Goal: Task Accomplishment & Management: Manage account settings

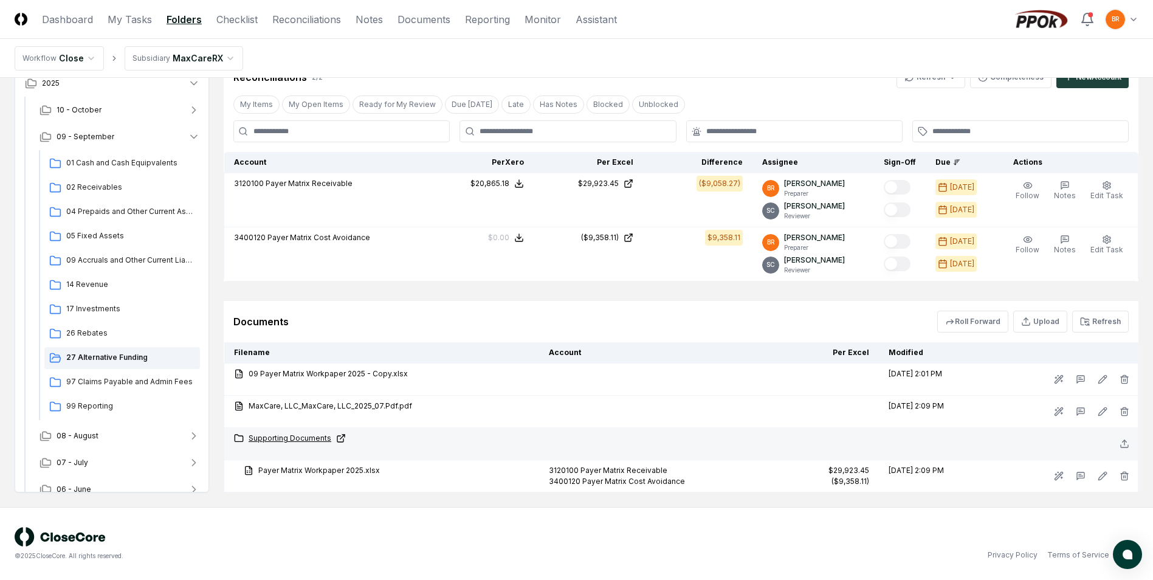
scroll to position [300, 0]
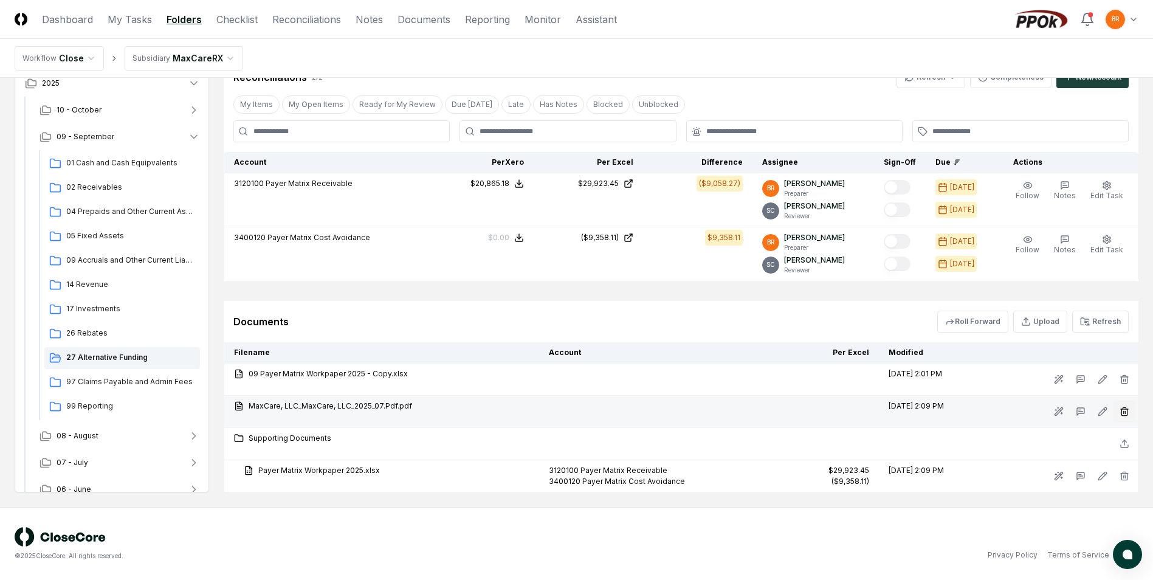
click at [1125, 413] on line "button" at bounding box center [1125, 412] width 0 height 2
click at [1132, 485] on button "Delete" at bounding box center [1121, 480] width 44 height 24
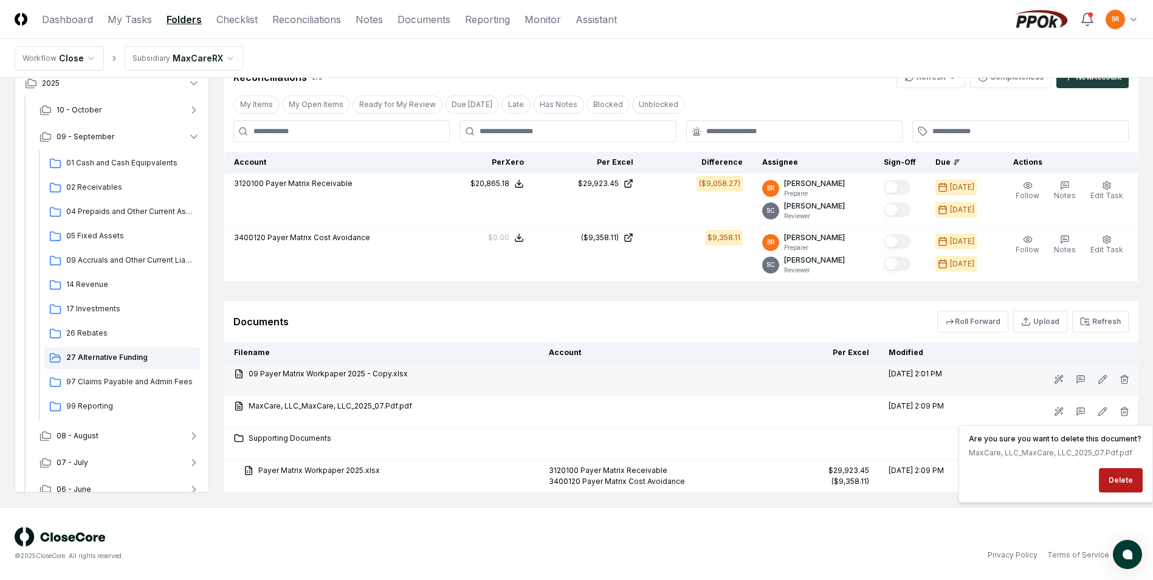
scroll to position [267, 0]
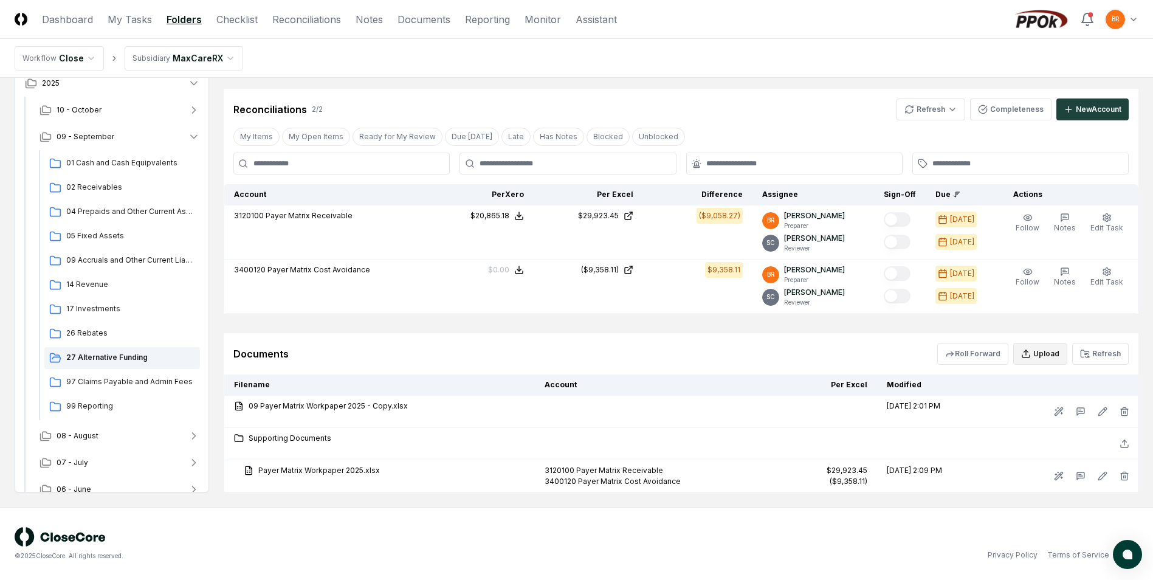
click at [1049, 356] on button "Upload" at bounding box center [1040, 354] width 54 height 22
click at [1037, 424] on input "file" at bounding box center [1042, 424] width 174 height 22
type input "**********"
click at [1105, 458] on button "Upload" at bounding box center [1106, 456] width 46 height 24
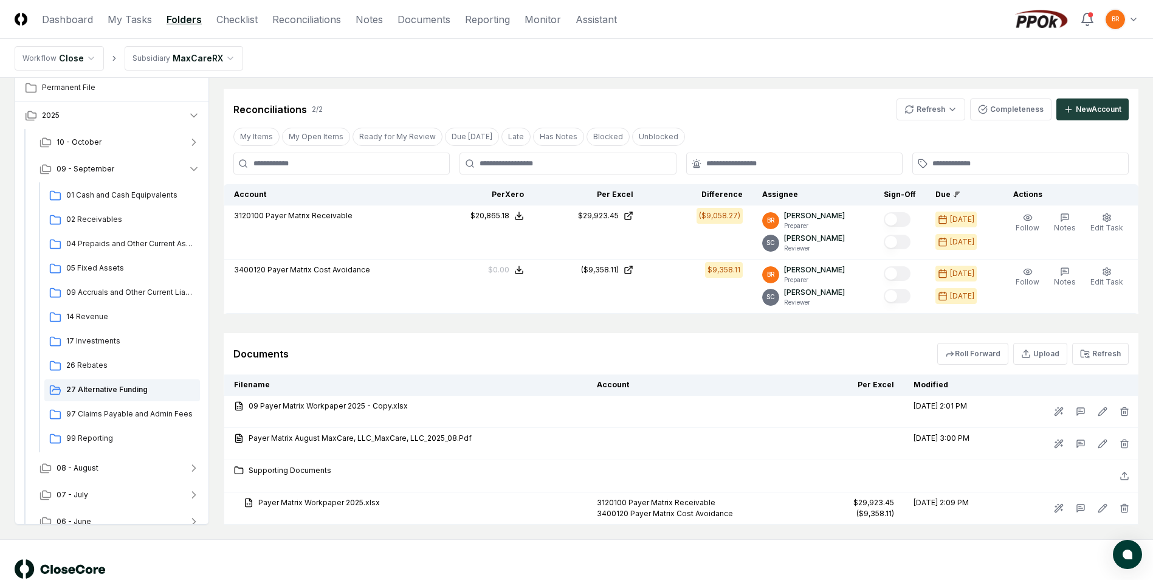
scroll to position [207, 0]
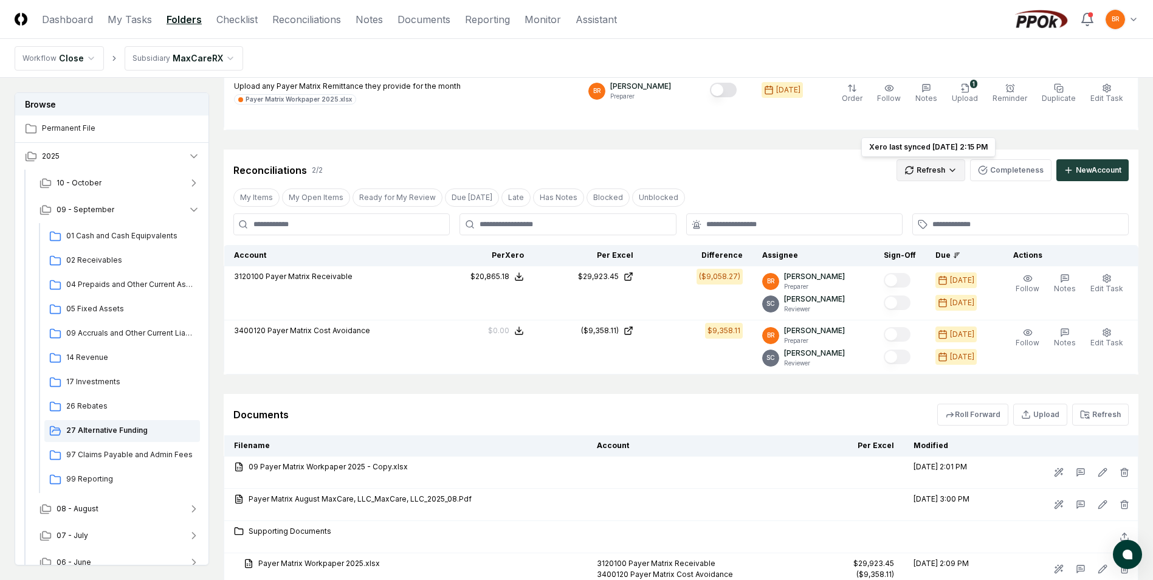
click at [936, 167] on html "CloseCore Dashboard My Tasks Folders Checklist Reconciliations Notes Documents …" at bounding box center [576, 233] width 1153 height 880
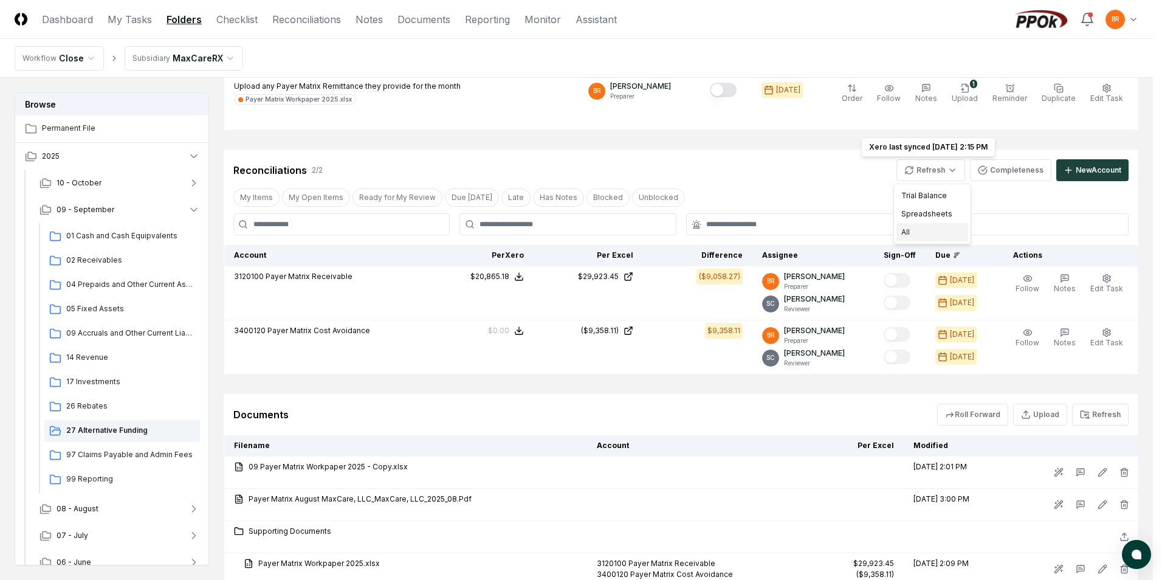
click at [926, 232] on div "All" at bounding box center [933, 232] width 72 height 18
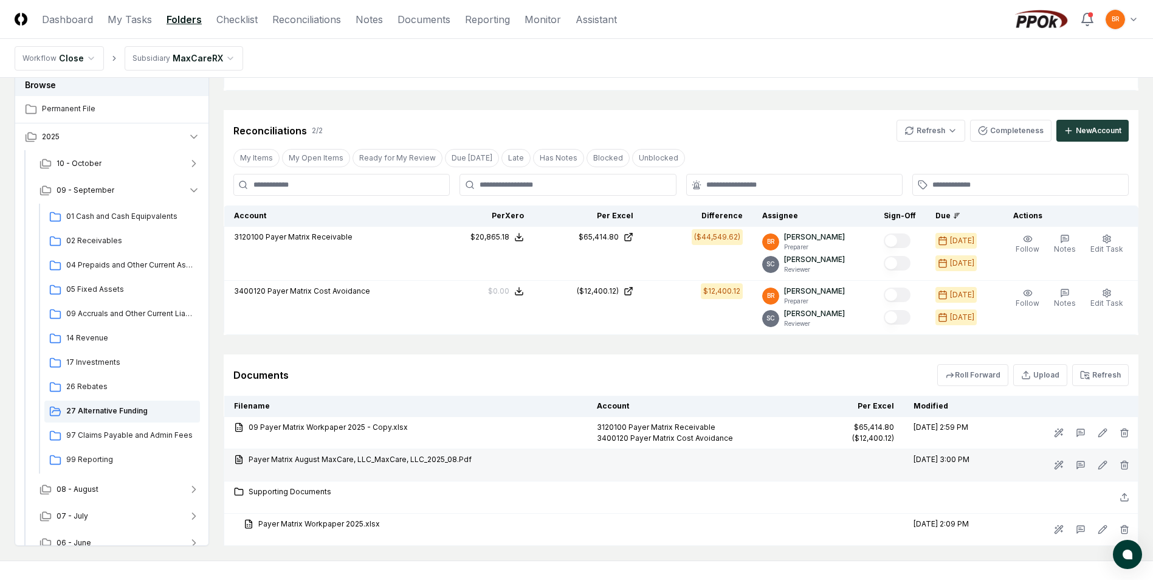
scroll to position [267, 0]
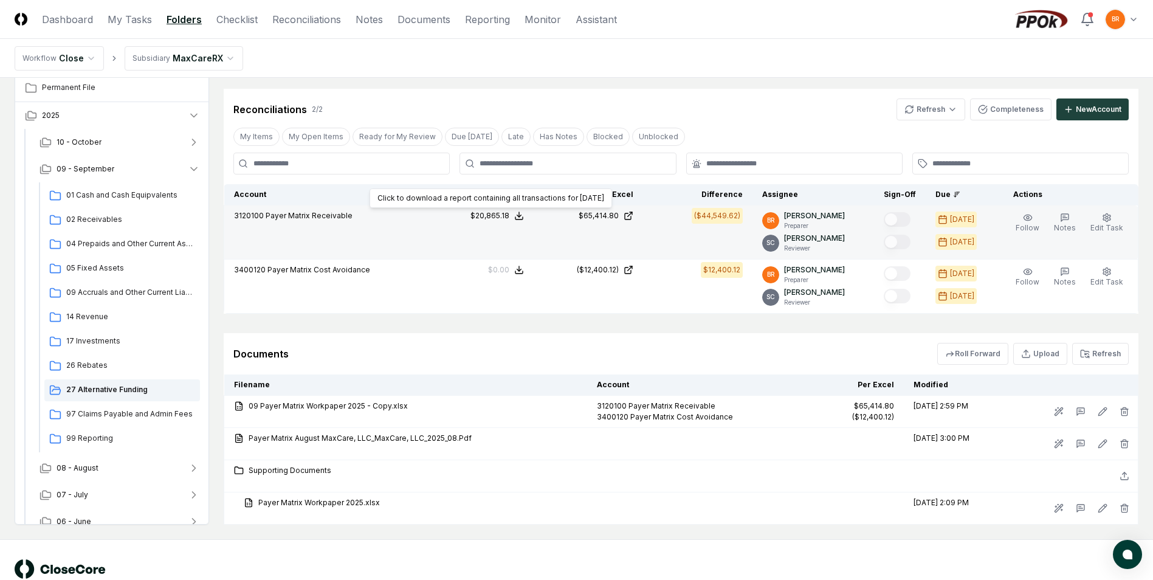
click at [508, 215] on div "$20,865.18" at bounding box center [490, 215] width 39 height 11
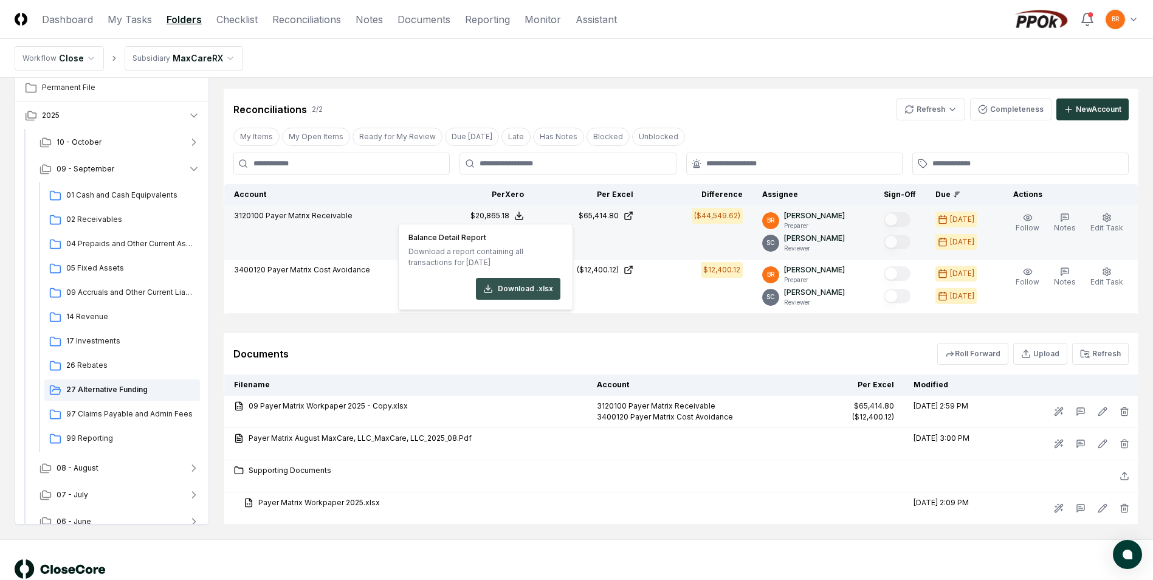
click at [529, 289] on button "Download .xlsx" at bounding box center [518, 289] width 84 height 22
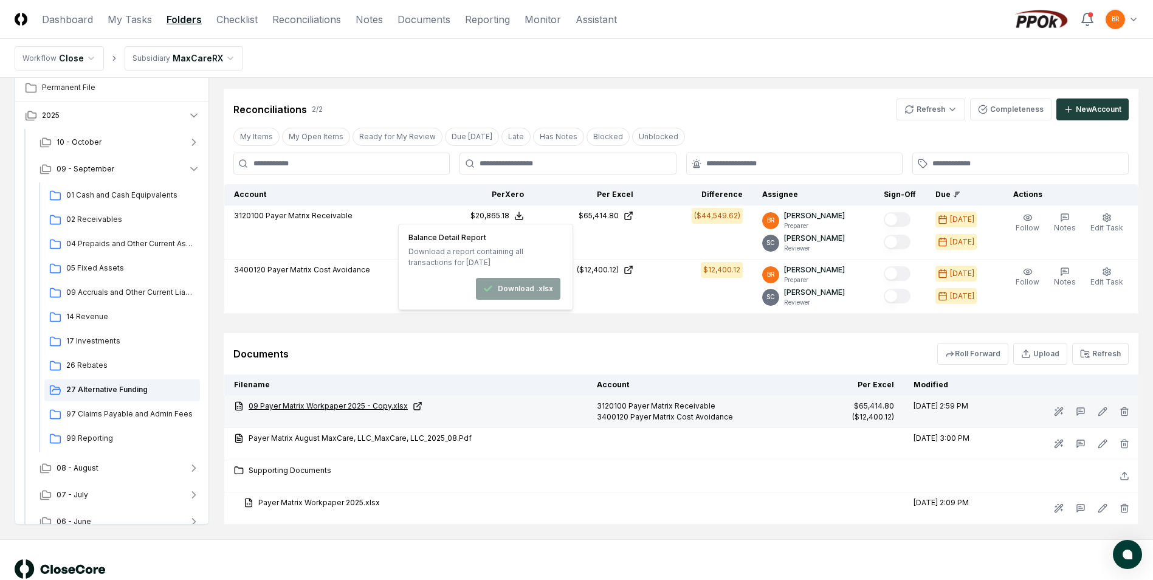
click at [340, 407] on link "09 Payer Matrix Workpaper 2025 - Copy.xlsx" at bounding box center [405, 406] width 343 height 11
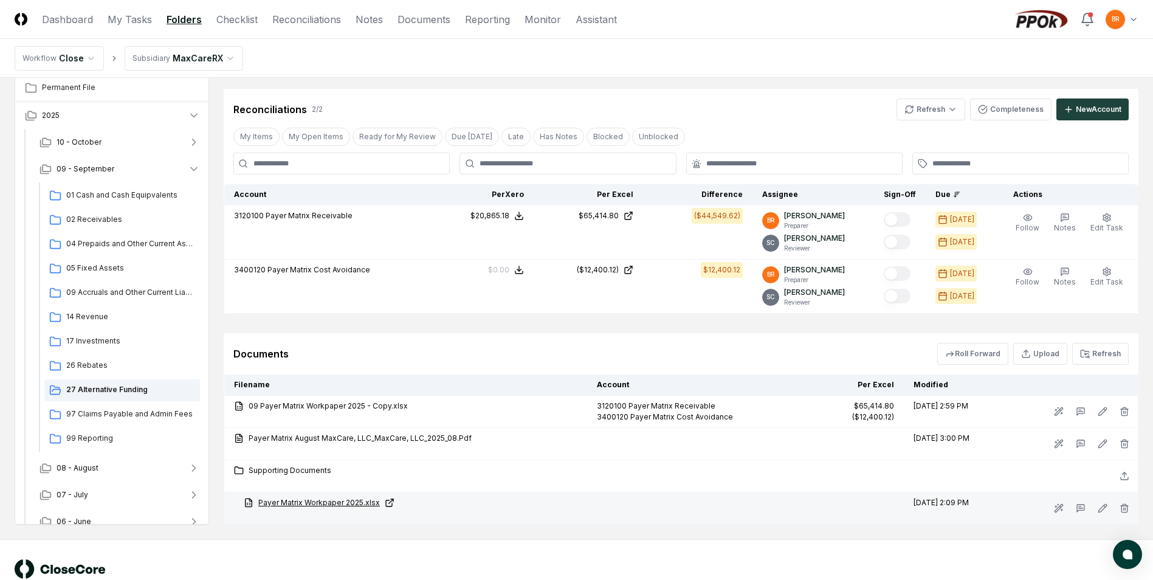
click at [339, 507] on link "Payer Matrix Workpaper 2025.xlsx" at bounding box center [411, 502] width 334 height 11
click at [1126, 509] on icon "button" at bounding box center [1125, 508] width 10 height 10
click at [1121, 467] on button "Delete" at bounding box center [1121, 472] width 44 height 24
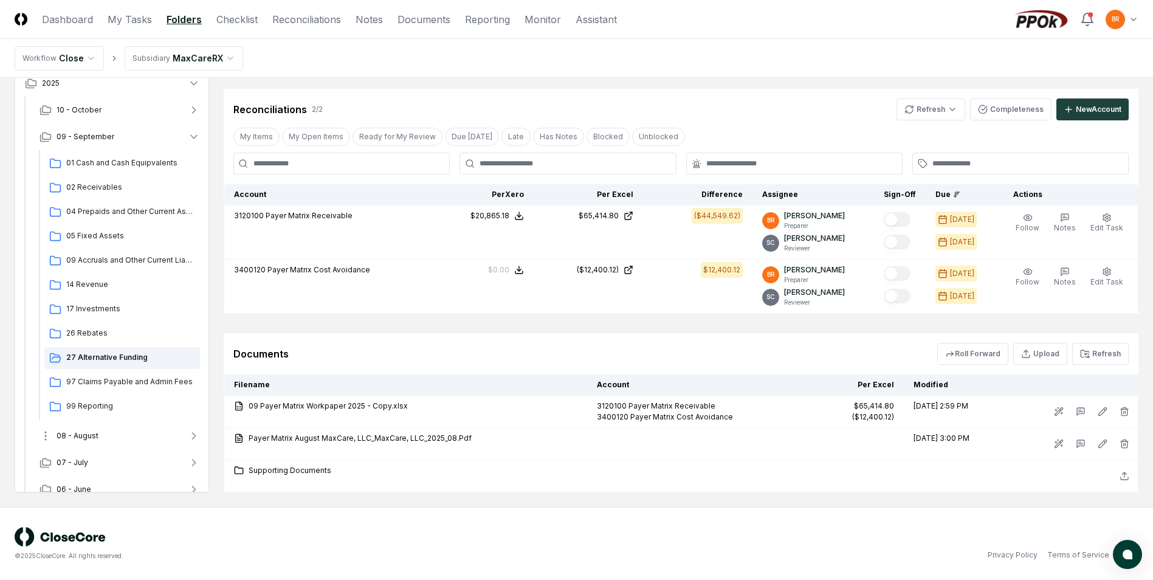
click at [191, 438] on icon "button" at bounding box center [194, 436] width 12 height 12
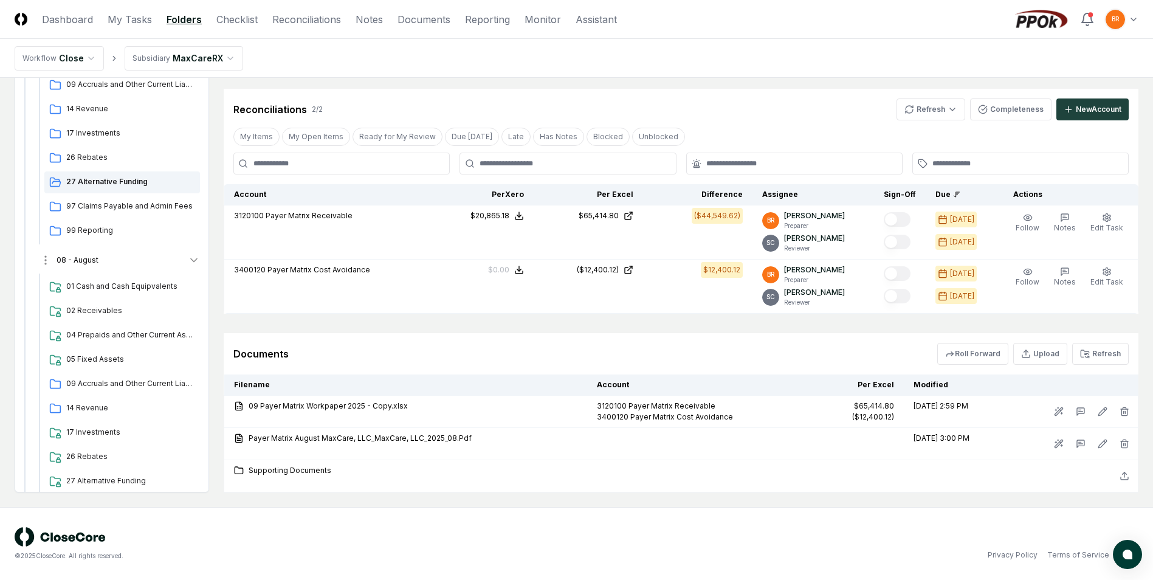
scroll to position [243, 0]
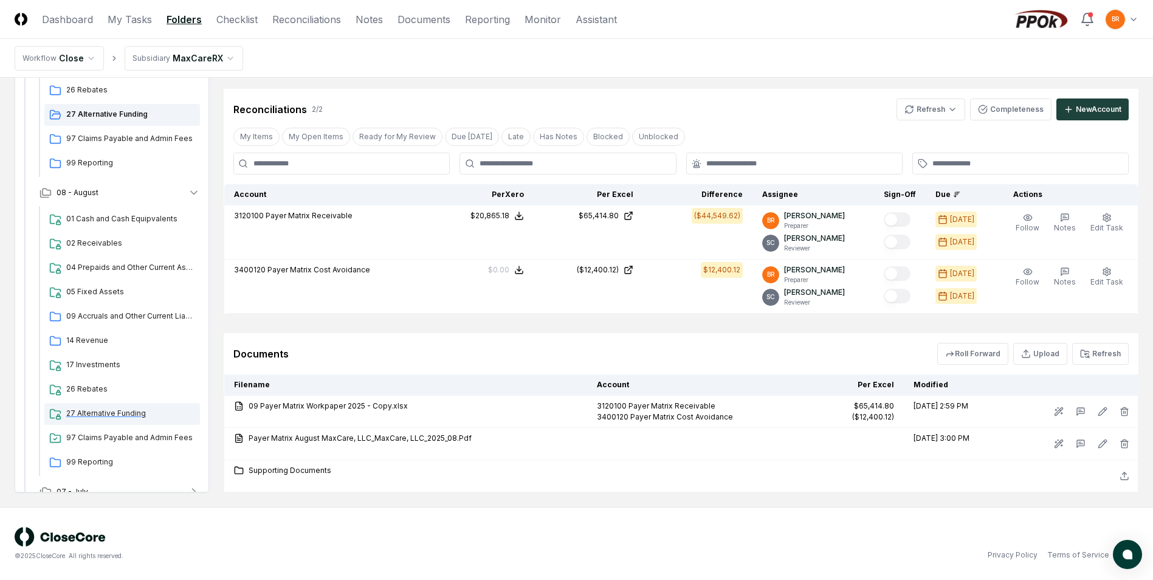
click at [107, 416] on span "27 Alternative Funding" at bounding box center [130, 413] width 129 height 11
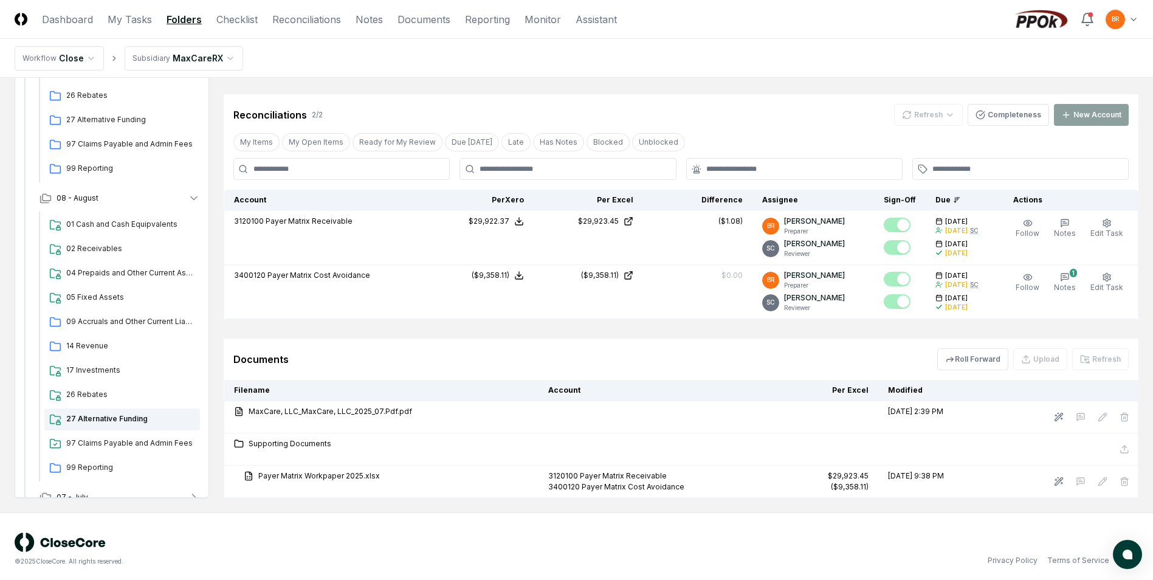
scroll to position [329, 0]
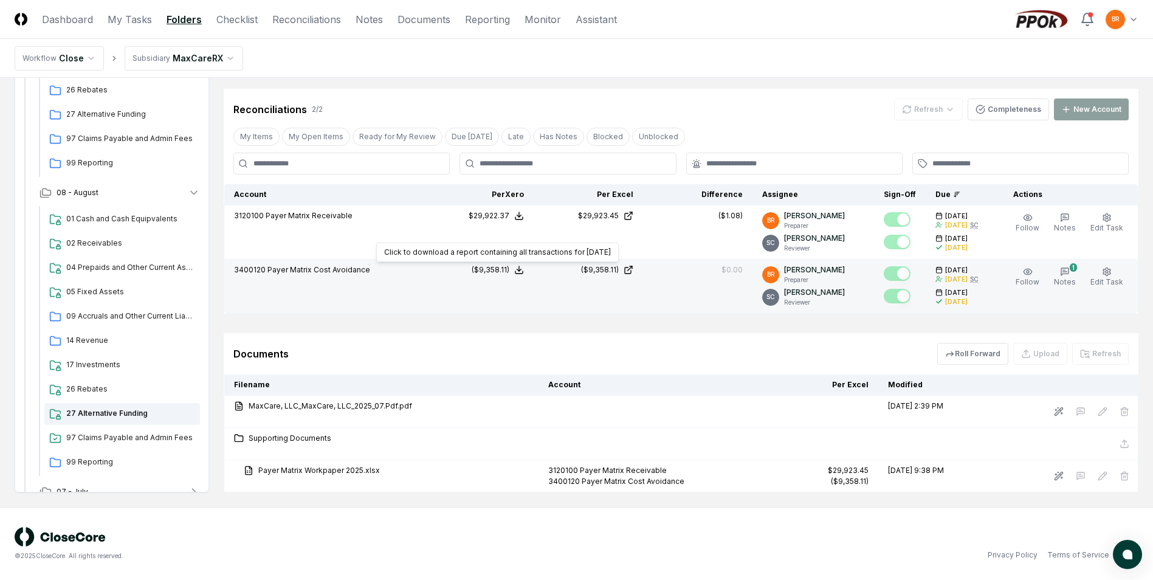
click at [519, 270] on line at bounding box center [519, 268] width 0 height 5
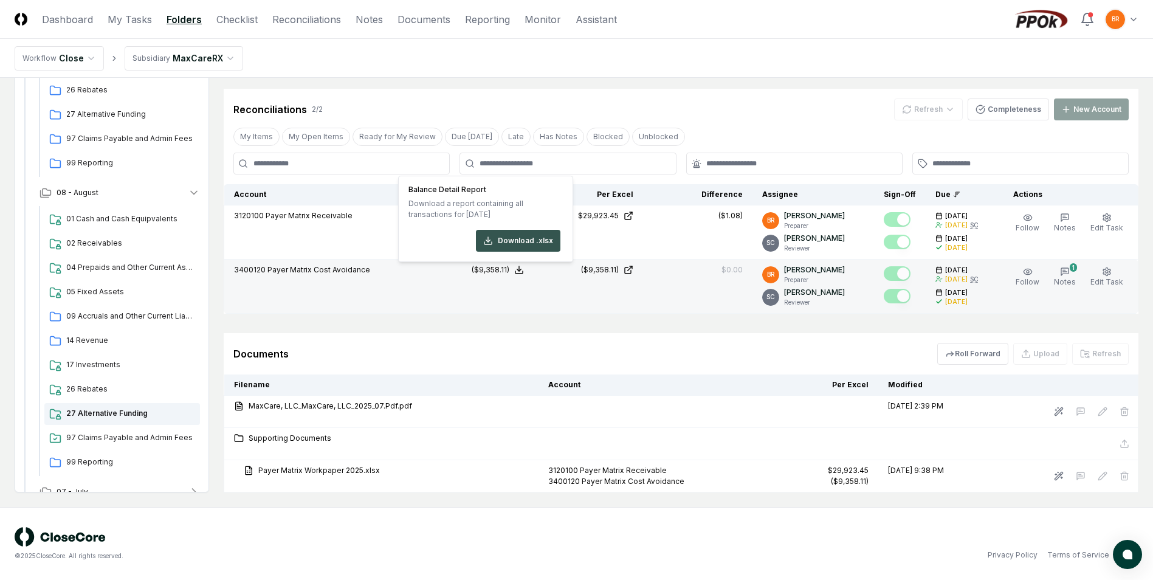
click at [526, 236] on button "Download .xlsx" at bounding box center [518, 241] width 84 height 22
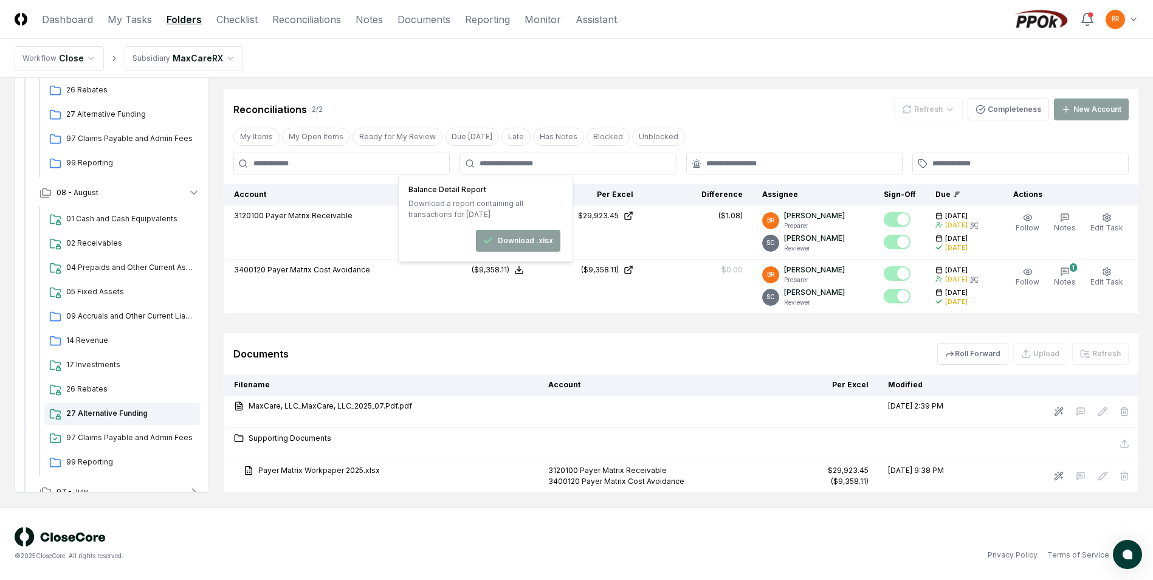
click at [809, 56] on nav "Workflow Close Subsidiary MaxCareRX" at bounding box center [576, 58] width 1153 height 39
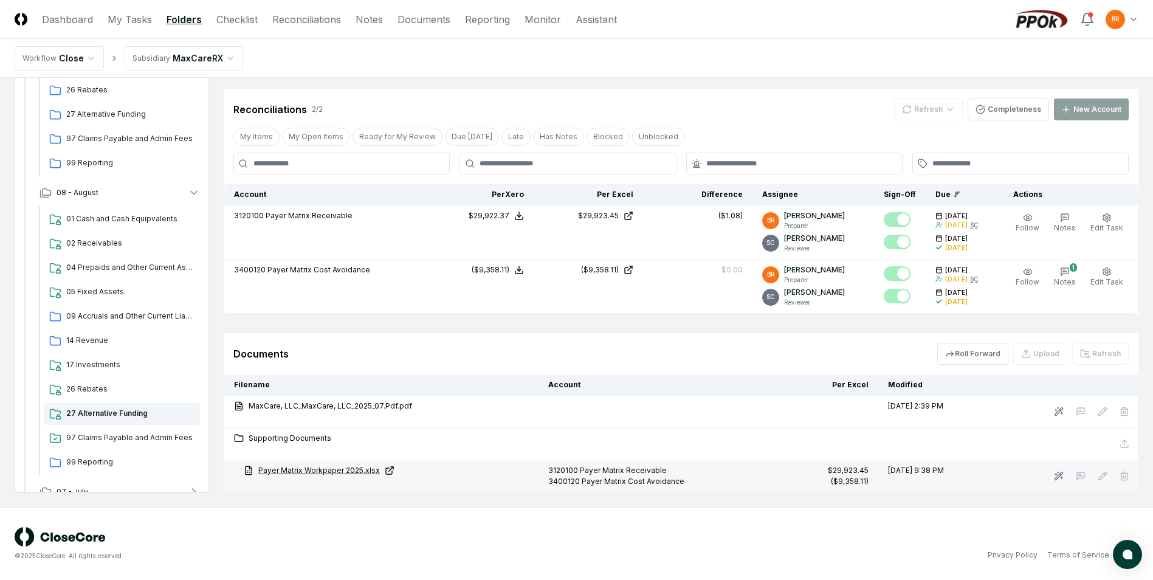
click at [353, 467] on link "Payer Matrix Workpaper 2025.xlsx" at bounding box center [386, 470] width 285 height 11
click at [195, 195] on icon "button" at bounding box center [194, 193] width 12 height 12
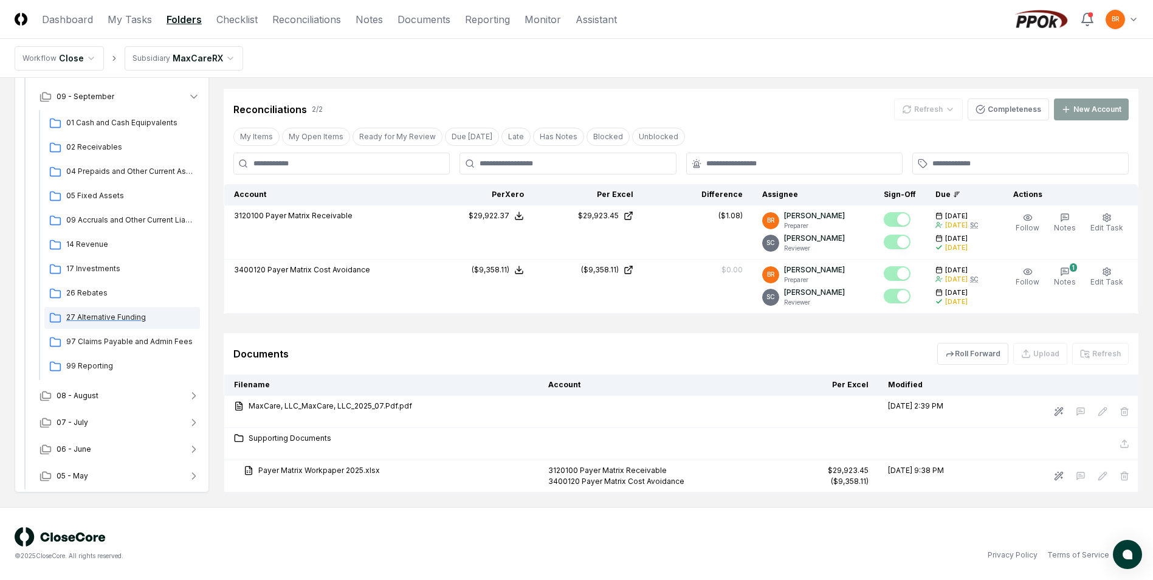
click at [121, 319] on span "27 Alternative Funding" at bounding box center [130, 317] width 129 height 11
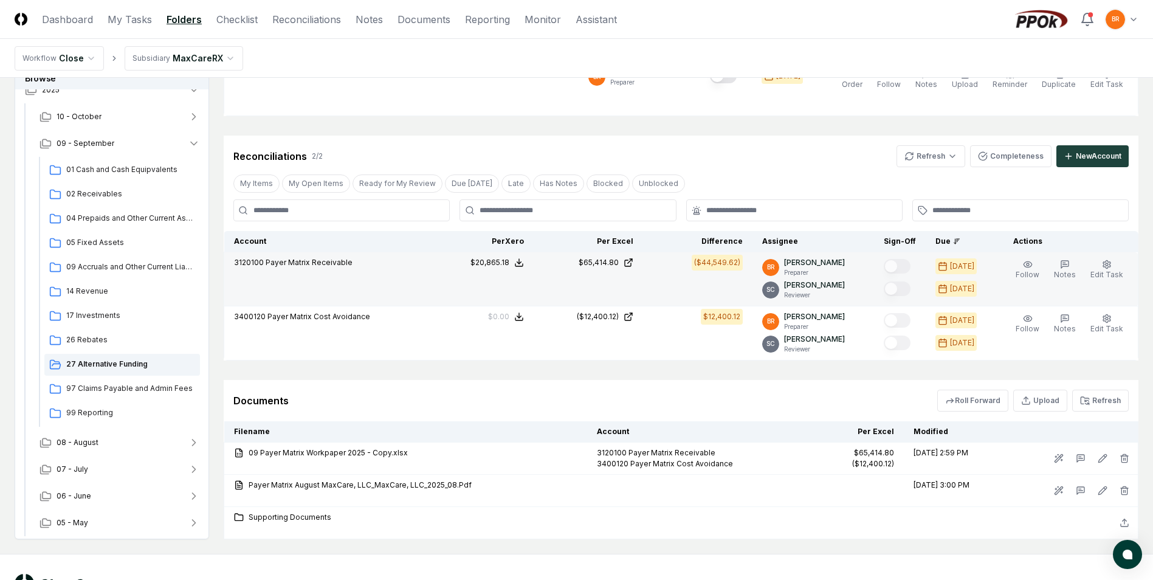
scroll to position [267, 0]
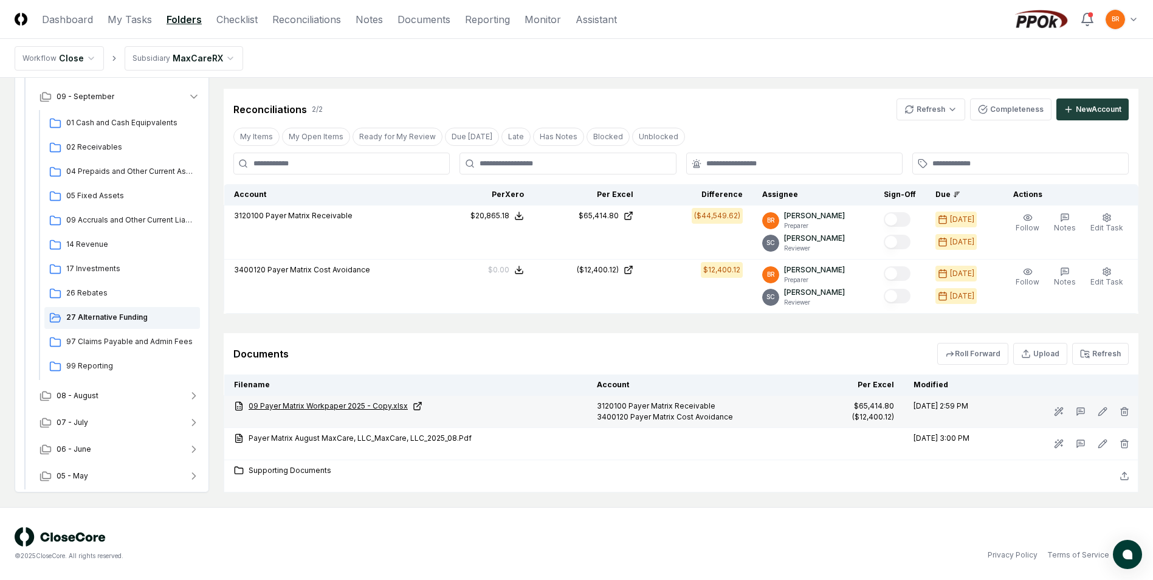
click at [342, 407] on link "09 Payer Matrix Workpaper 2025 - Copy.xlsx" at bounding box center [405, 406] width 343 height 11
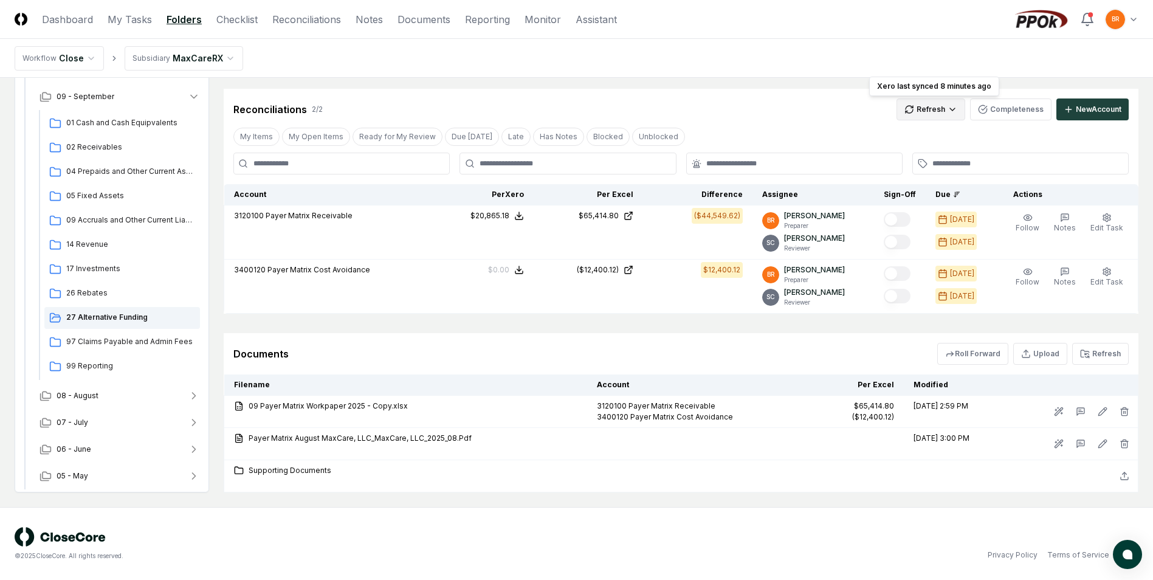
click at [920, 108] on html "CloseCore Dashboard My Tasks Folders Checklist Reconciliations Notes Documents …" at bounding box center [576, 156] width 1153 height 847
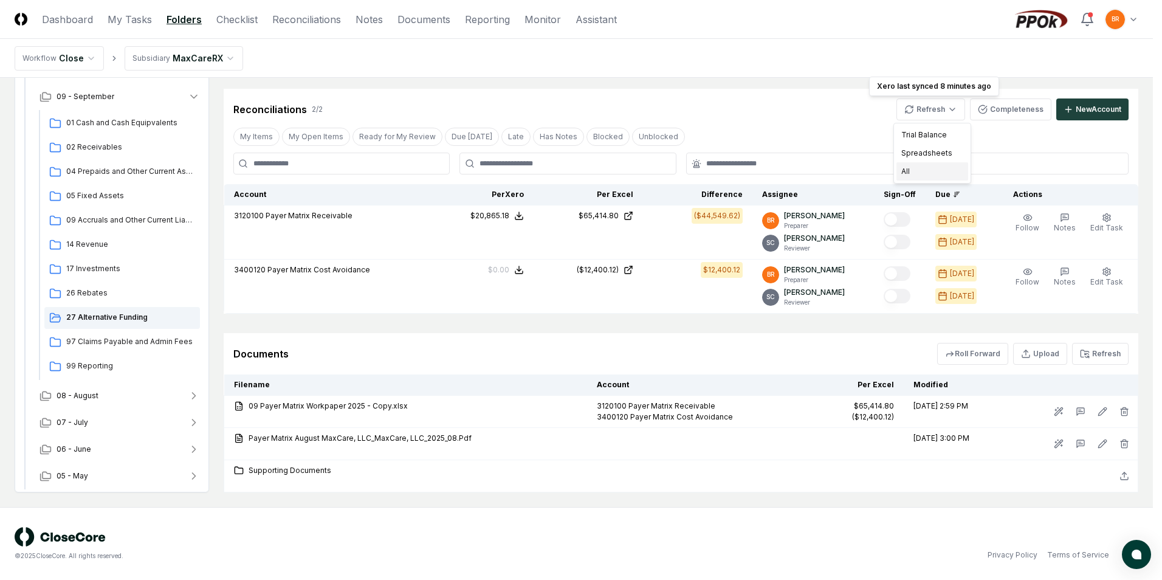
click at [920, 172] on div "All" at bounding box center [933, 171] width 72 height 18
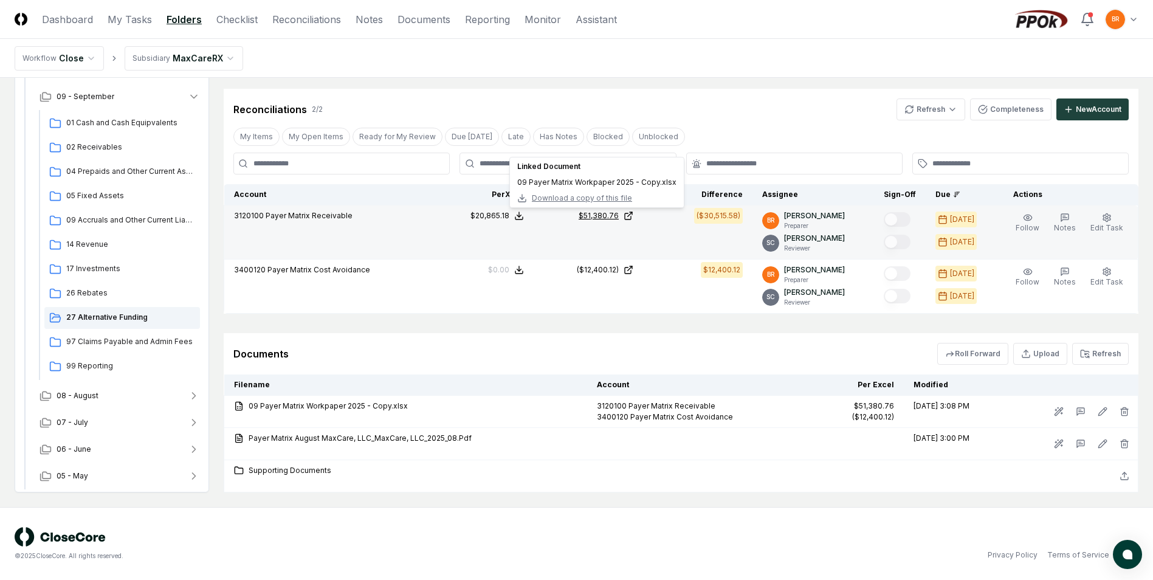
click at [631, 219] on icon at bounding box center [628, 216] width 6 height 6
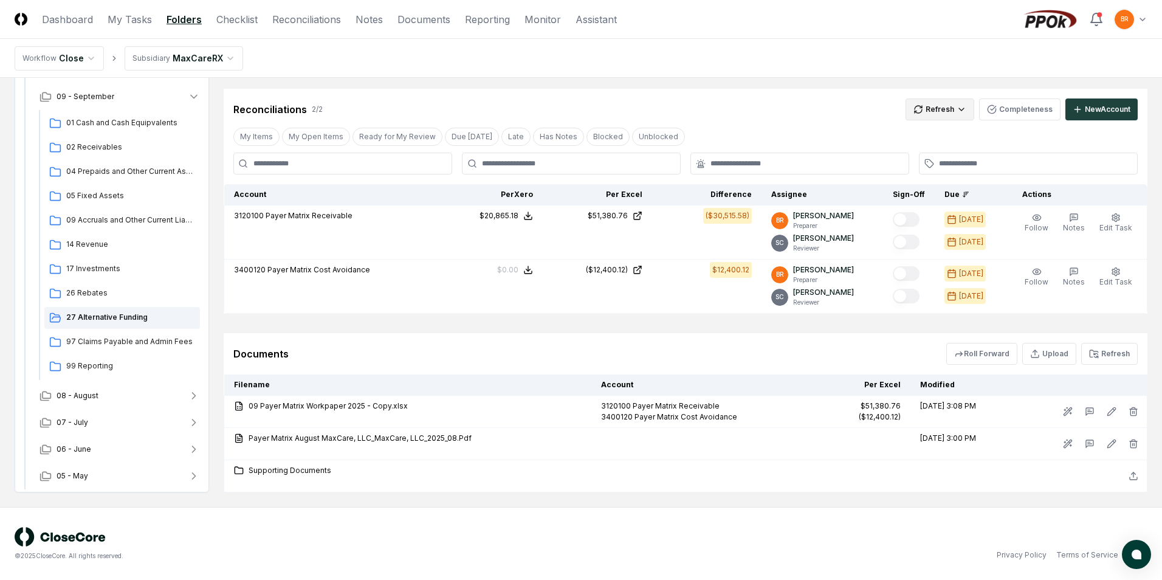
click at [940, 108] on html "CloseCore Dashboard My Tasks Folders Checklist Reconciliations Notes Documents …" at bounding box center [581, 156] width 1162 height 847
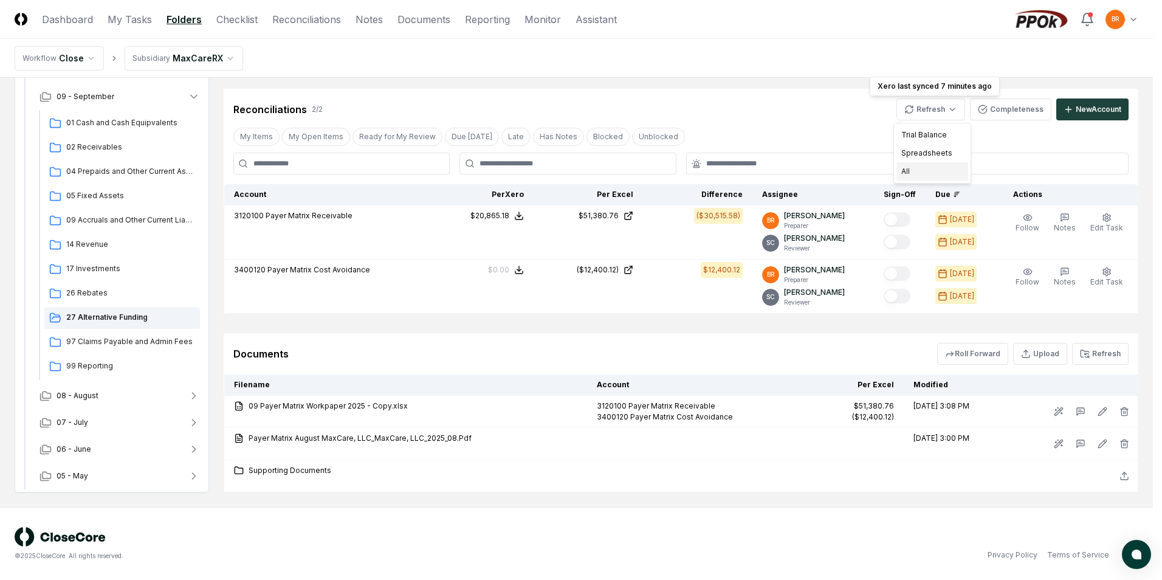
click at [929, 174] on div "All" at bounding box center [933, 171] width 72 height 18
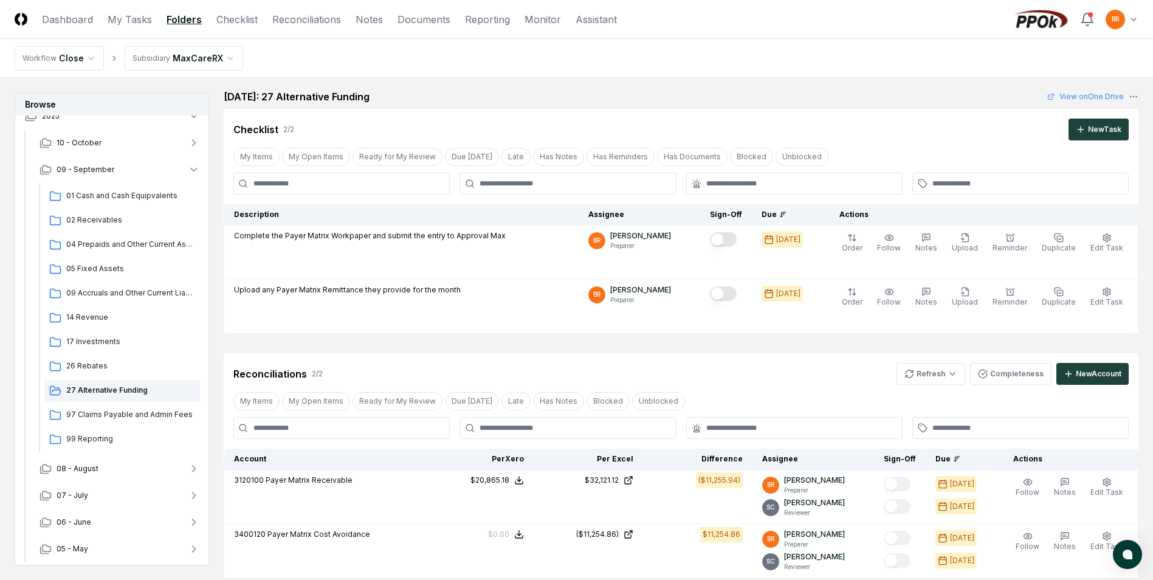
scroll to position [0, 0]
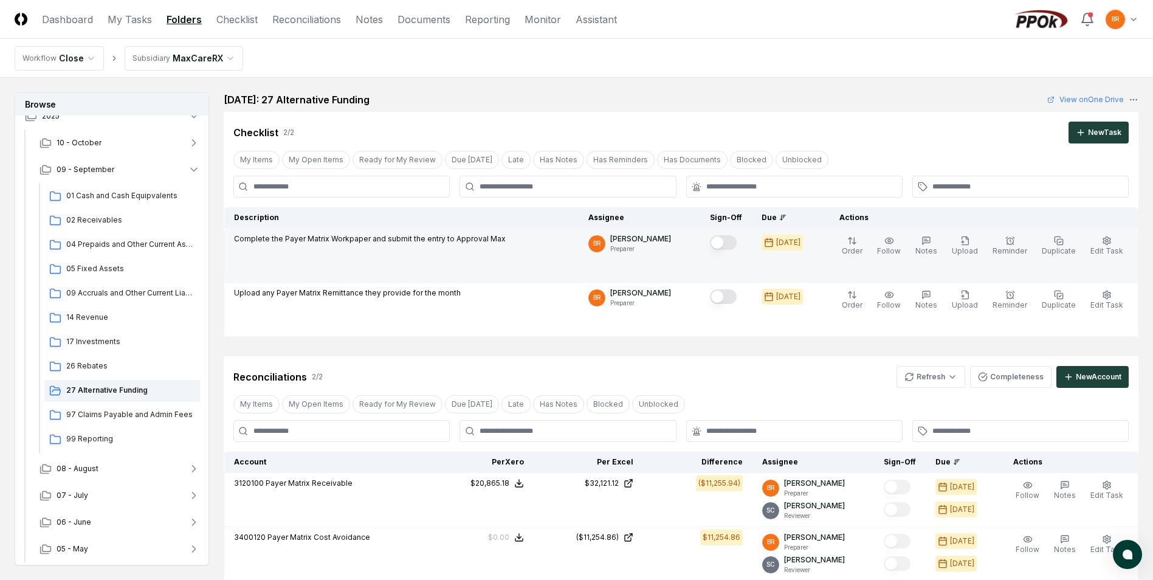
click at [729, 243] on button "Mark complete" at bounding box center [723, 242] width 27 height 15
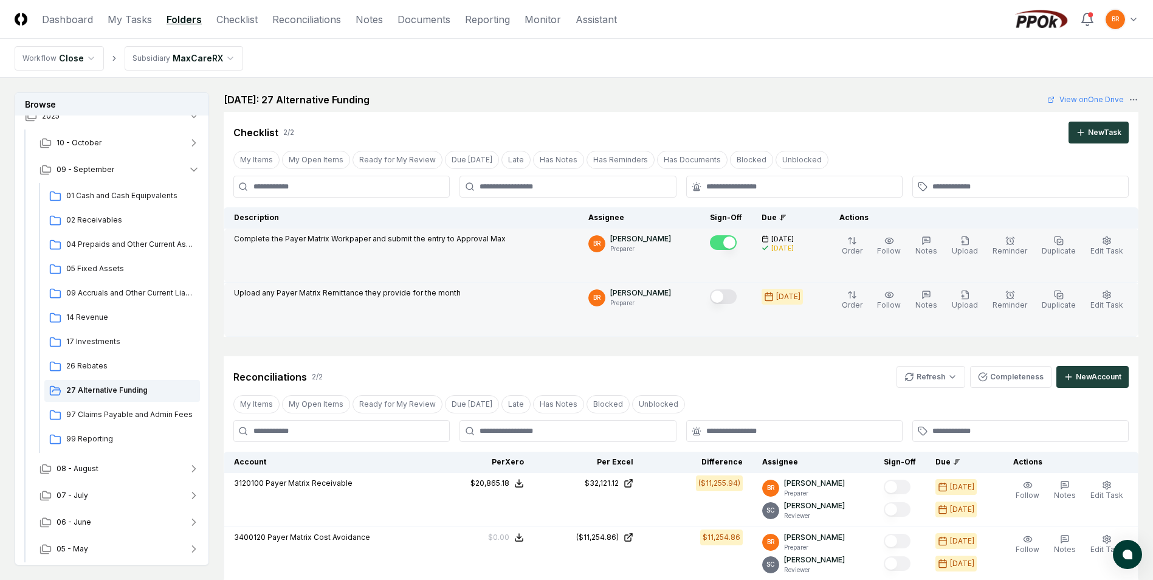
click at [733, 296] on button "Mark complete" at bounding box center [723, 296] width 27 height 15
click at [244, 17] on link "Checklist" at bounding box center [236, 19] width 41 height 15
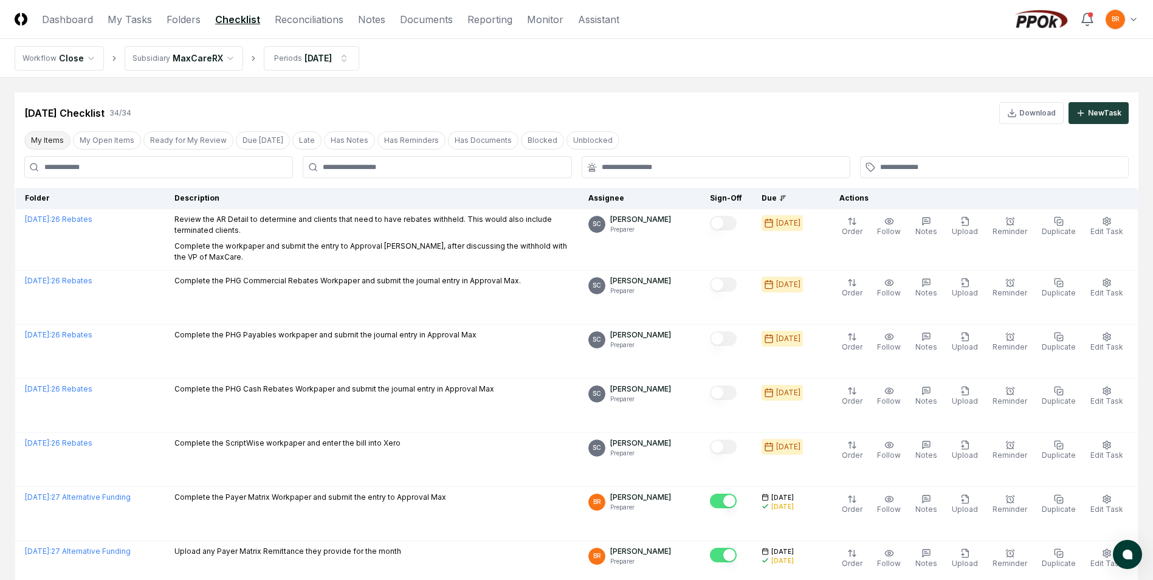
click at [41, 135] on button "My Items" at bounding box center [47, 140] width 46 height 18
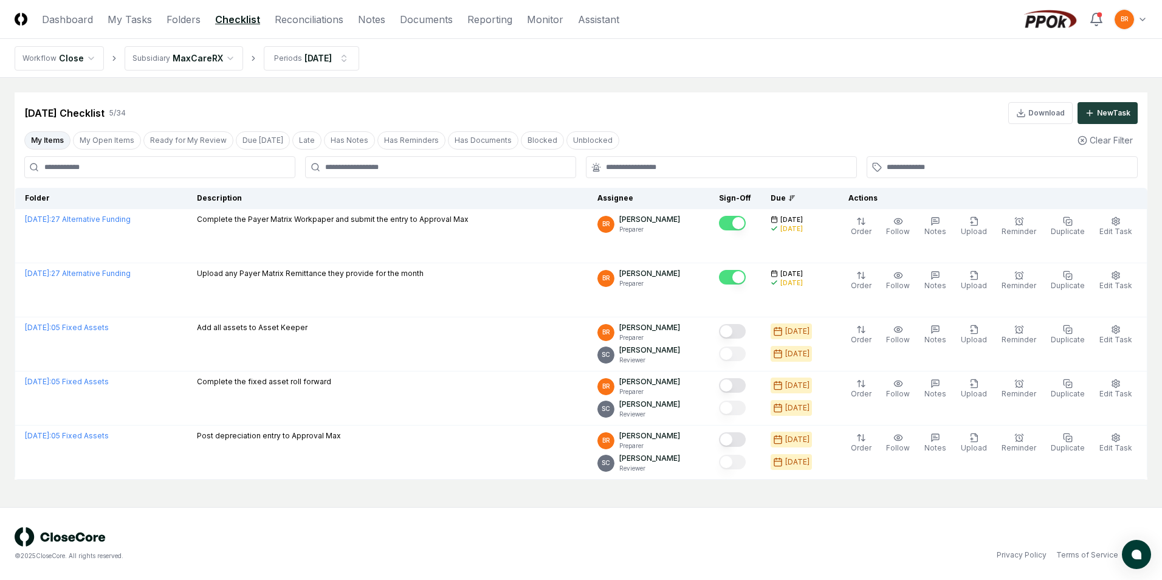
click at [198, 51] on html "CloseCore Dashboard My Tasks Folders Checklist Reconciliations Notes Documents …" at bounding box center [581, 290] width 1162 height 580
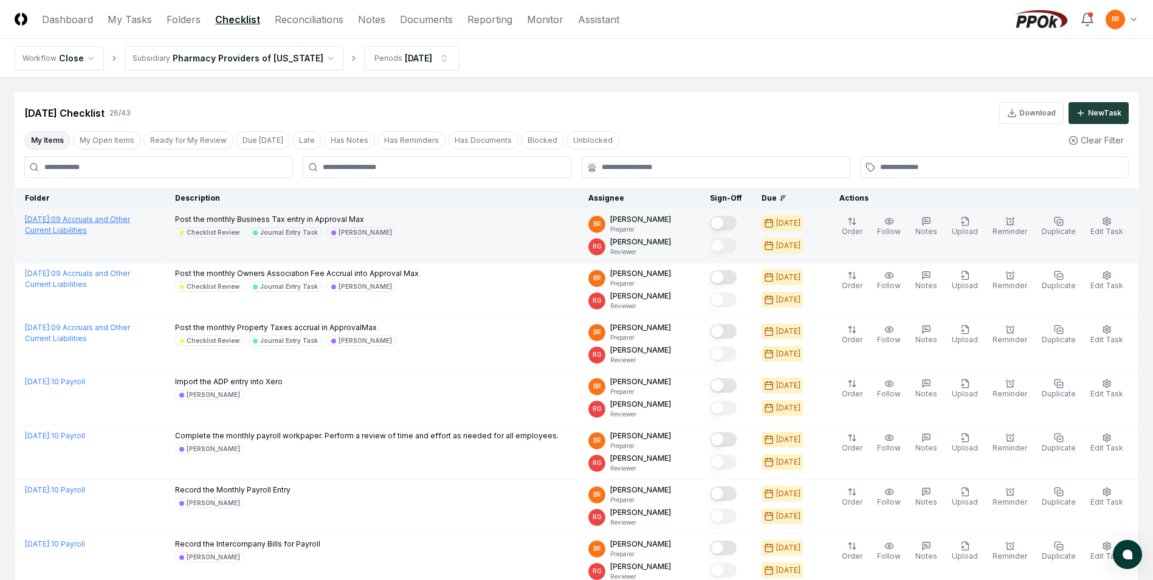
click at [130, 217] on link "[DATE] : 09 Accruals and Other Current Liabilities" at bounding box center [77, 225] width 105 height 20
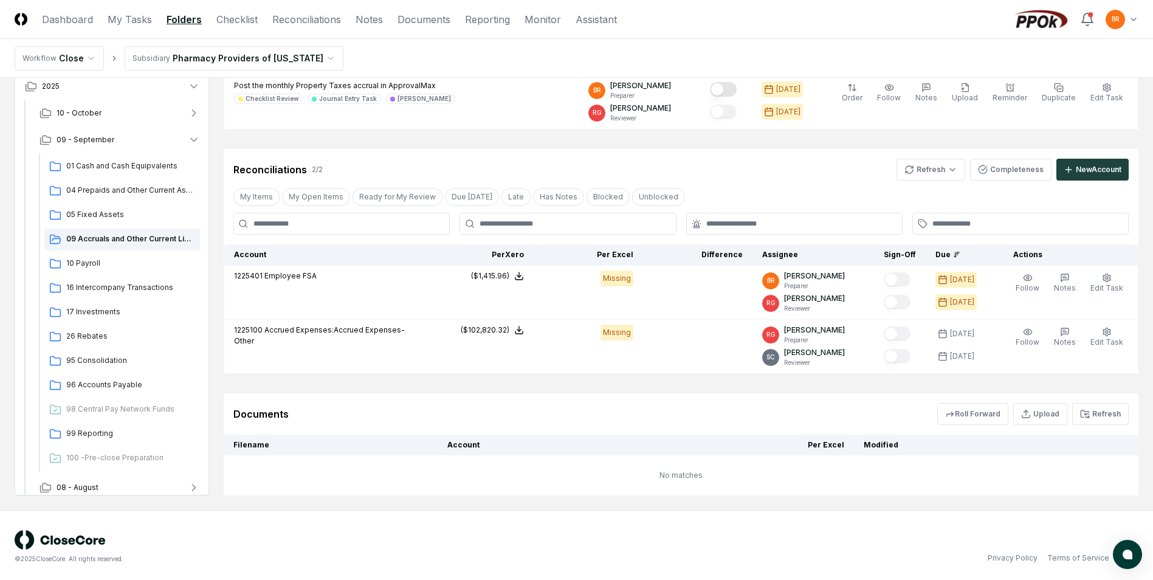
scroll to position [264, 0]
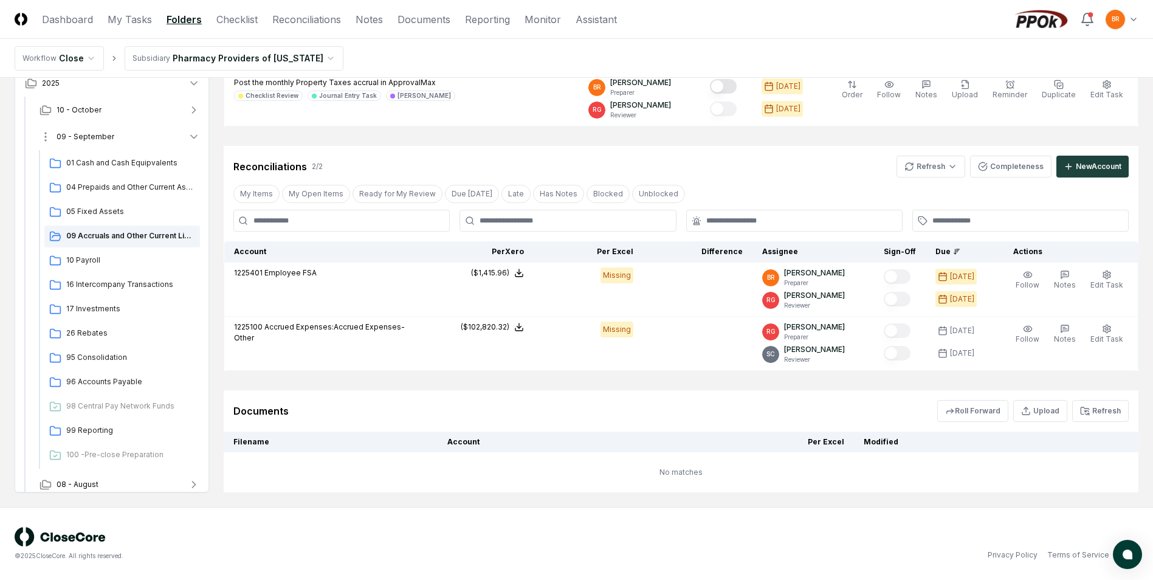
click at [190, 137] on icon "button" at bounding box center [194, 137] width 12 height 12
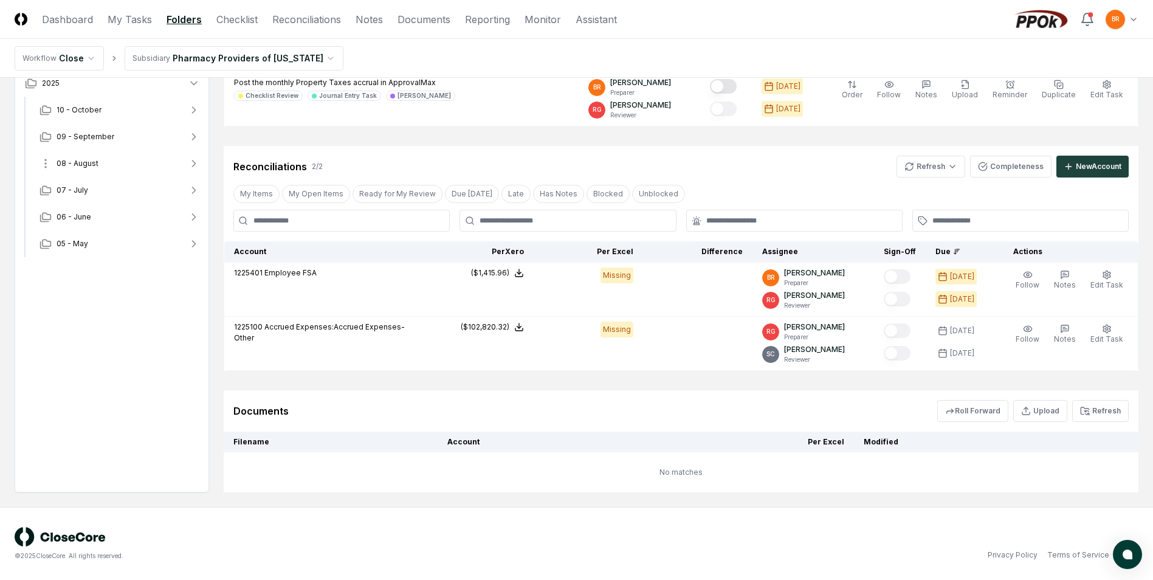
click at [190, 165] on icon "button" at bounding box center [194, 163] width 12 height 12
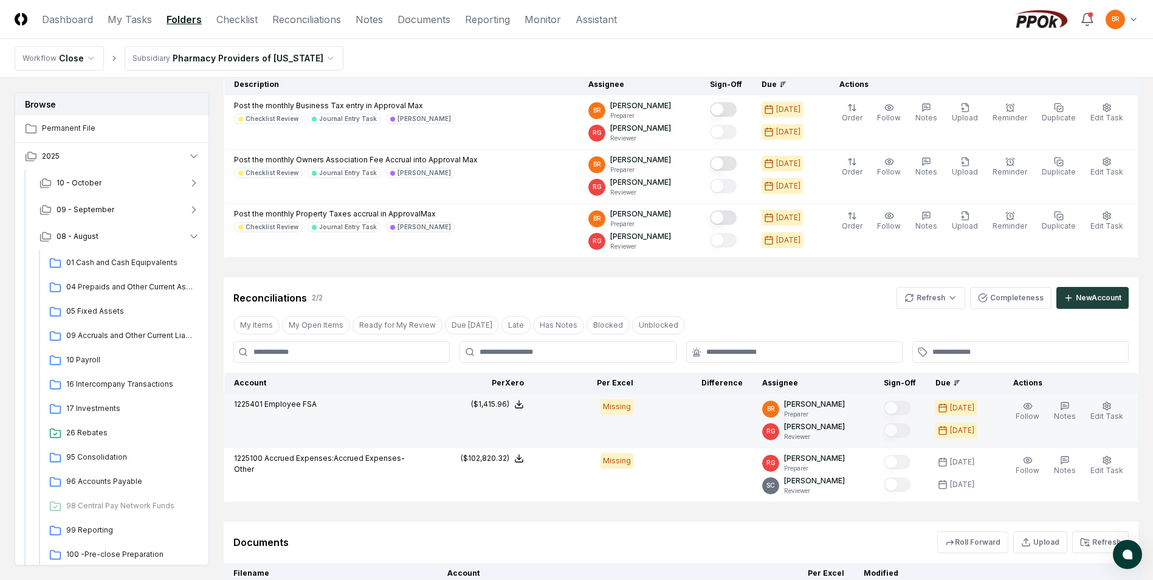
scroll to position [0, 0]
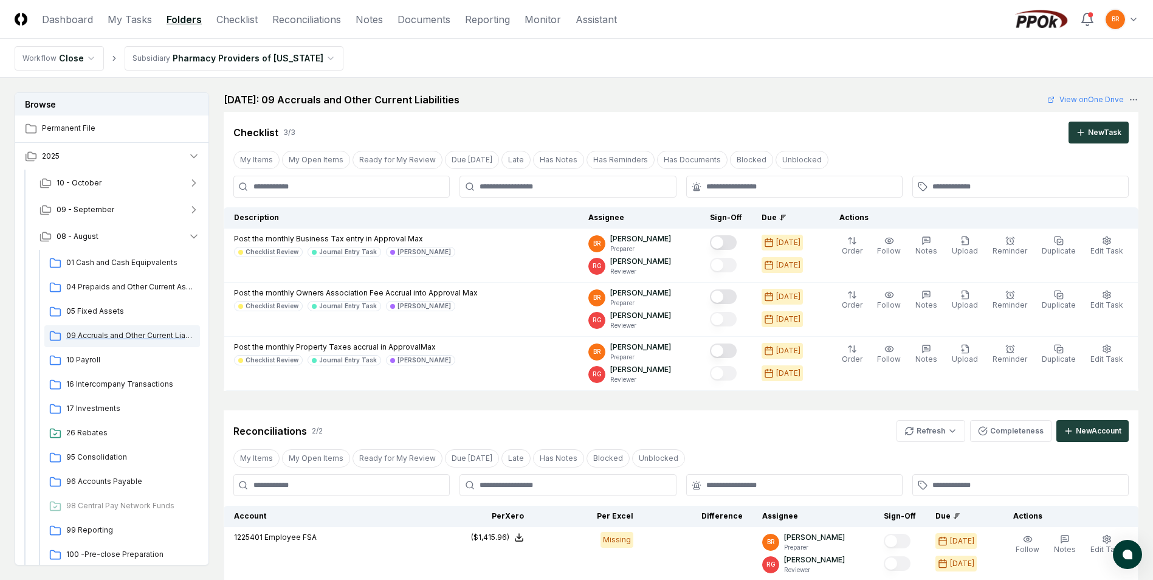
click at [126, 335] on span "09 Accruals and Other Current Liabilities" at bounding box center [130, 335] width 129 height 11
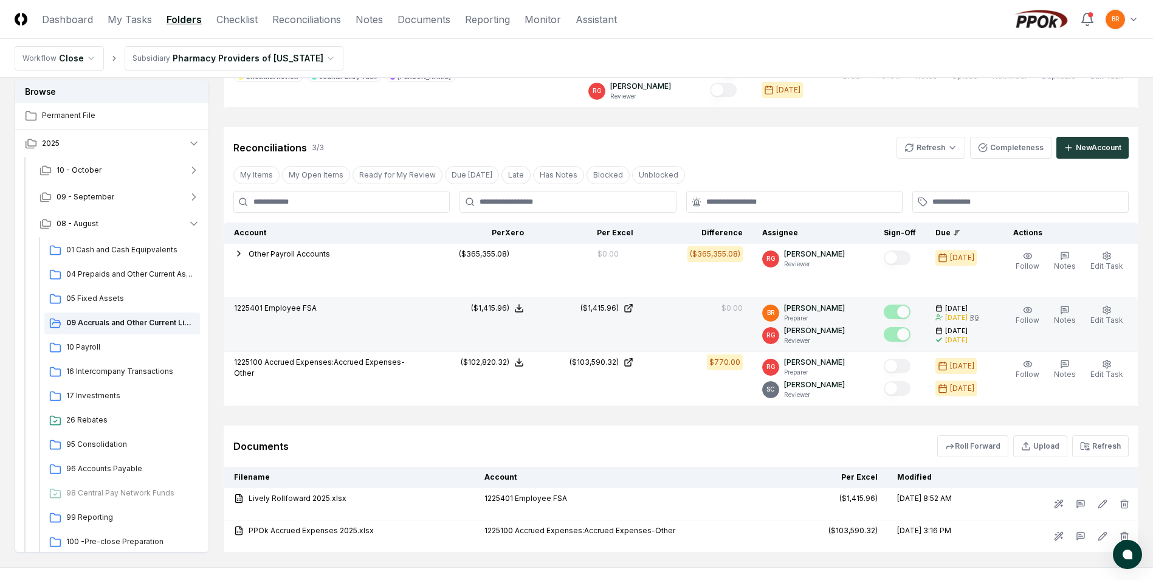
scroll to position [304, 0]
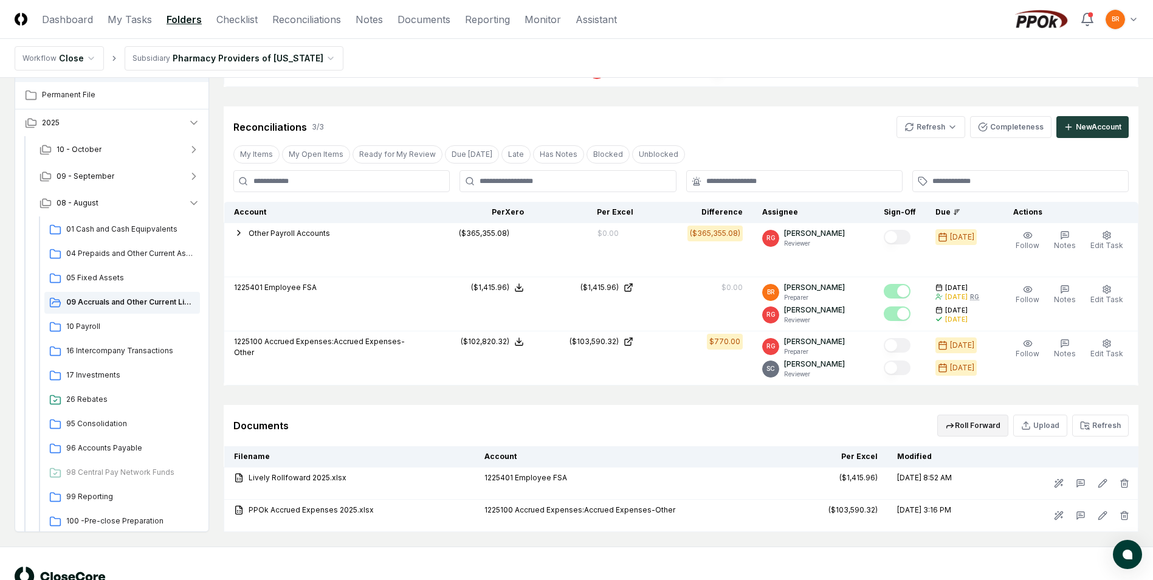
click at [978, 433] on button "Roll Forward" at bounding box center [972, 426] width 71 height 22
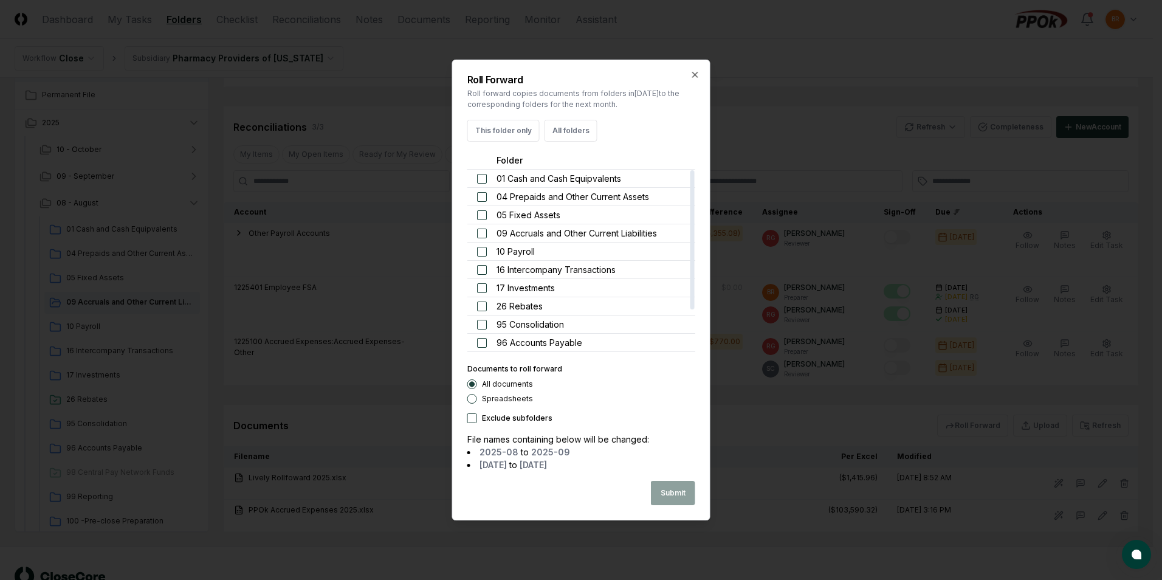
click at [482, 233] on button "button" at bounding box center [482, 234] width 10 height 10
click at [479, 251] on button "button" at bounding box center [482, 252] width 10 height 10
click at [483, 216] on button "button" at bounding box center [482, 215] width 10 height 10
click at [671, 498] on button "Submit" at bounding box center [673, 493] width 44 height 24
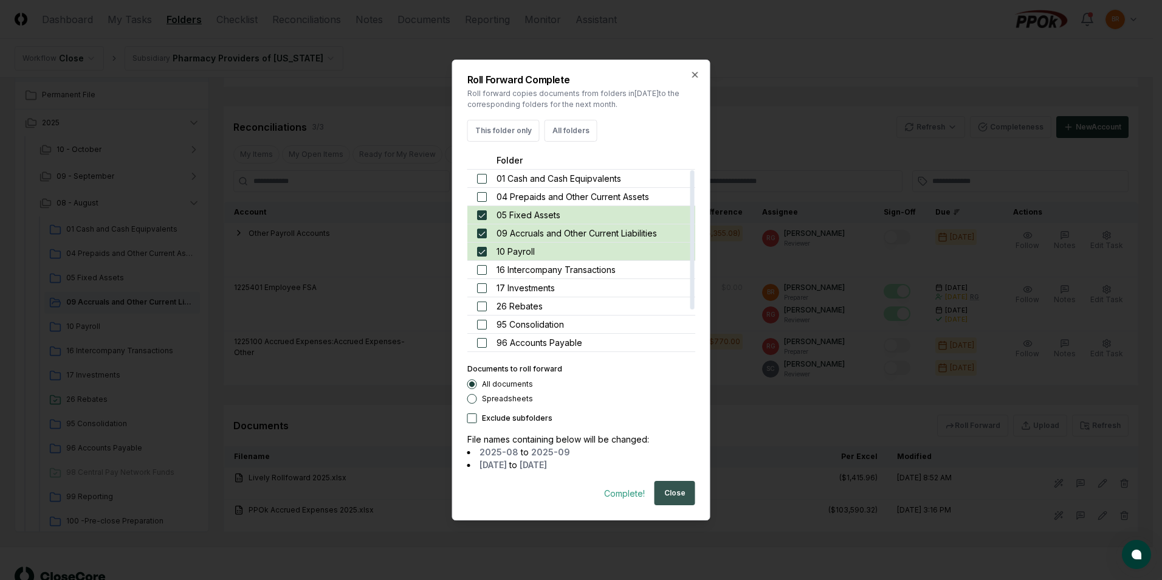
click at [674, 492] on button "Close" at bounding box center [675, 493] width 41 height 24
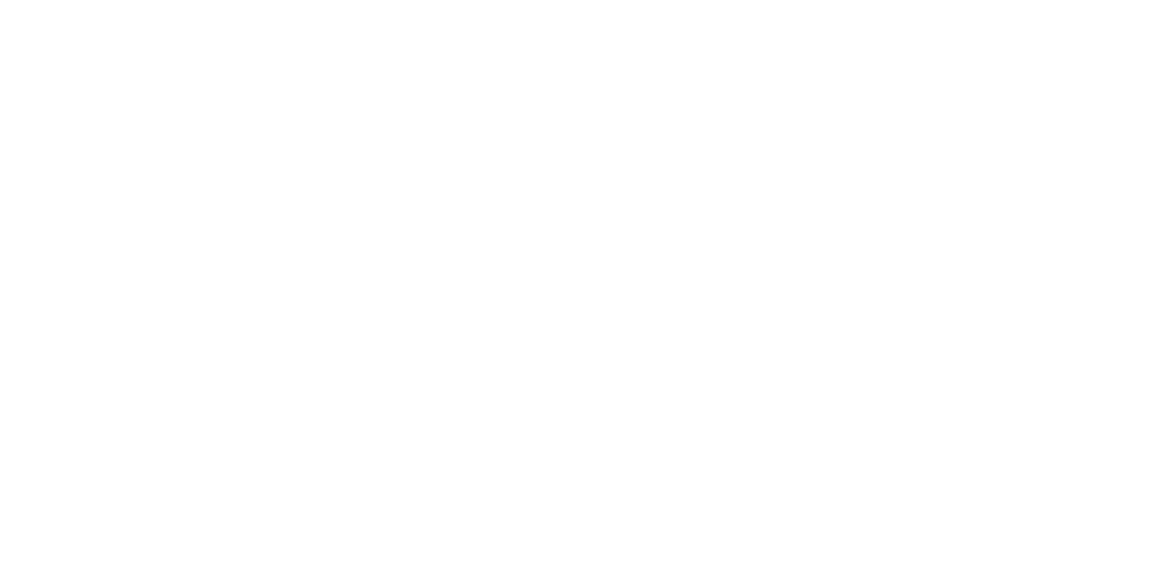
click at [191, 201] on body at bounding box center [581, 290] width 1162 height 580
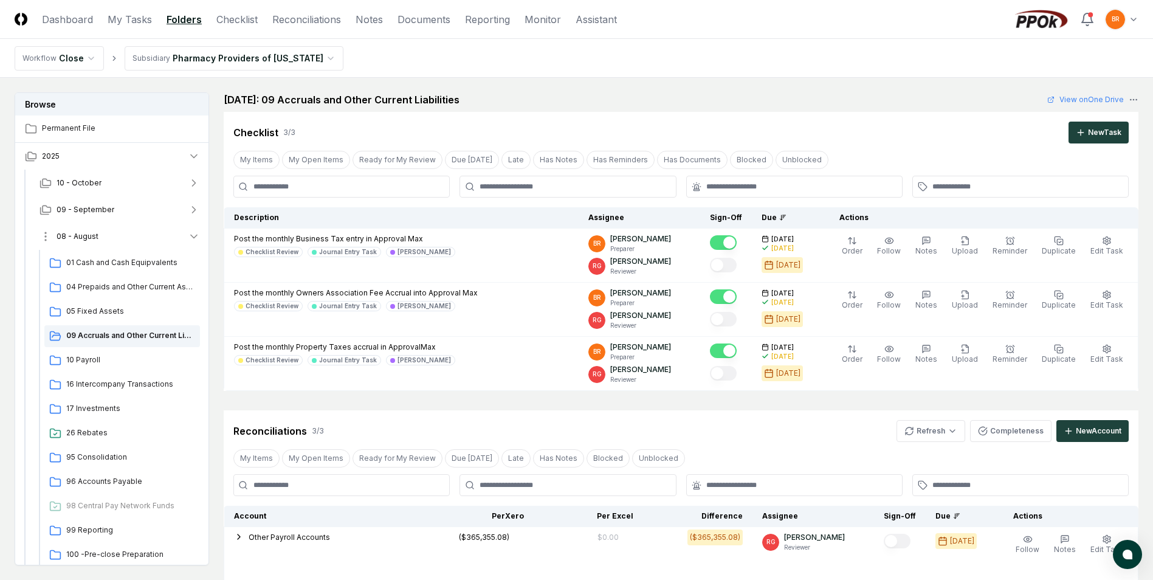
click at [194, 236] on icon "button" at bounding box center [194, 236] width 12 height 12
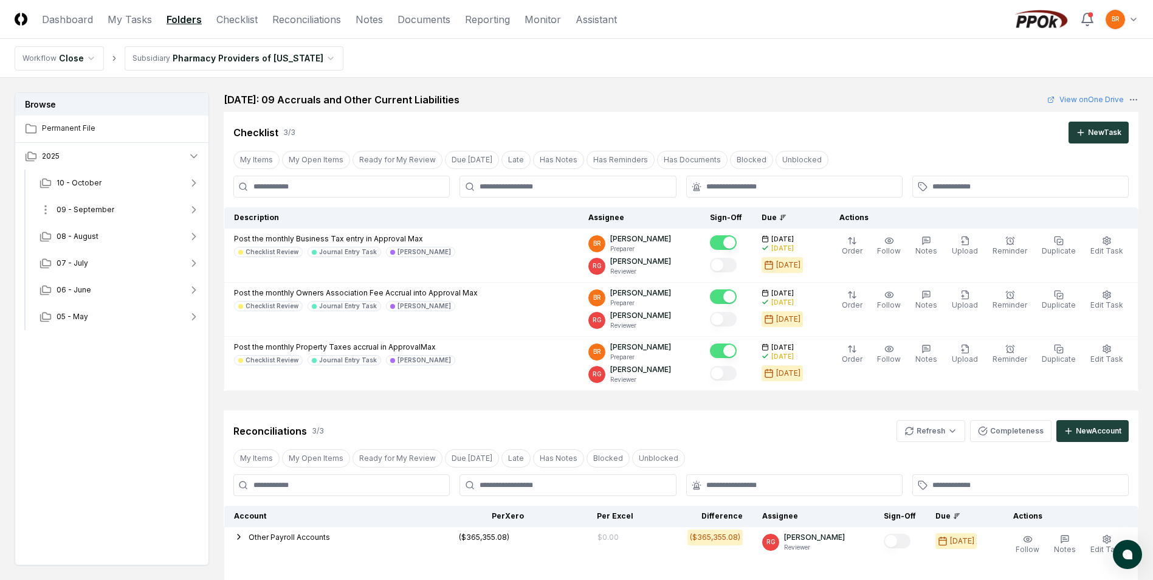
click at [195, 209] on icon "button" at bounding box center [194, 210] width 3 height 6
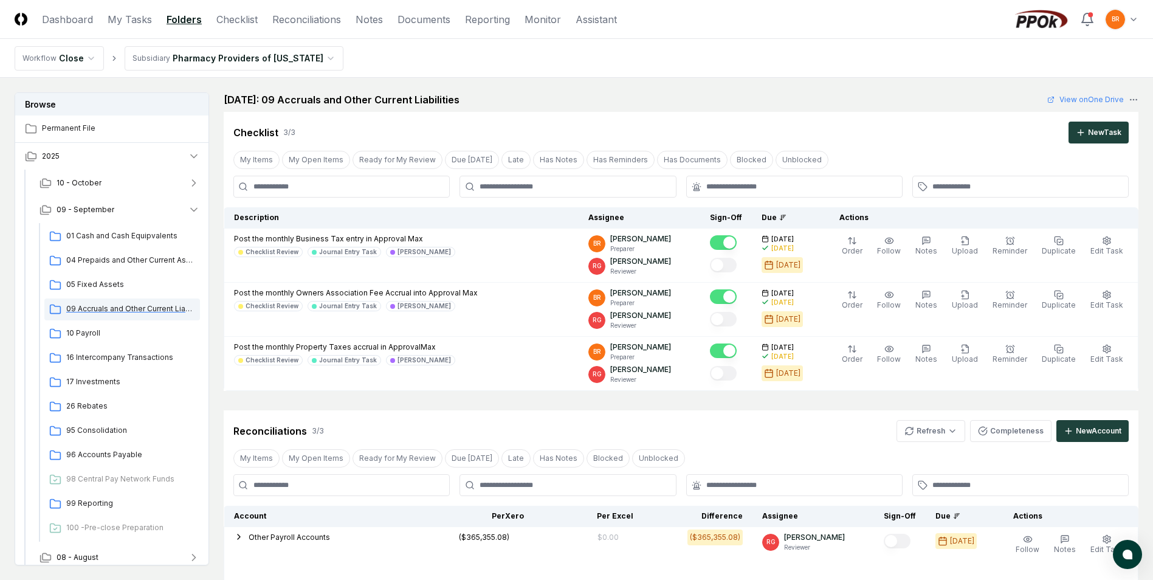
click at [156, 309] on span "09 Accruals and Other Current Liabilities" at bounding box center [130, 308] width 129 height 11
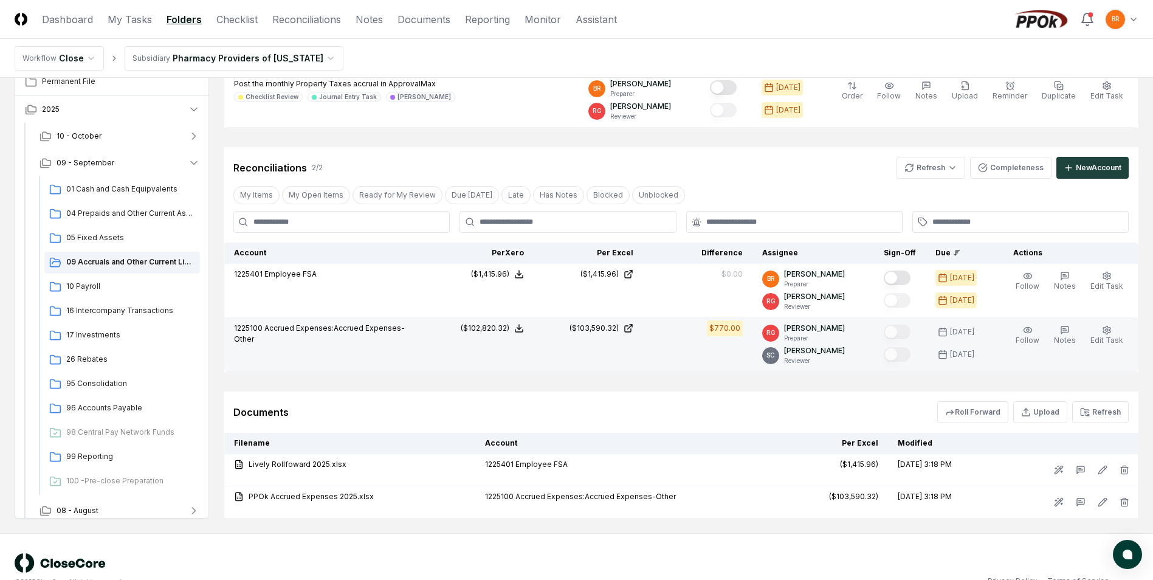
scroll to position [289, 0]
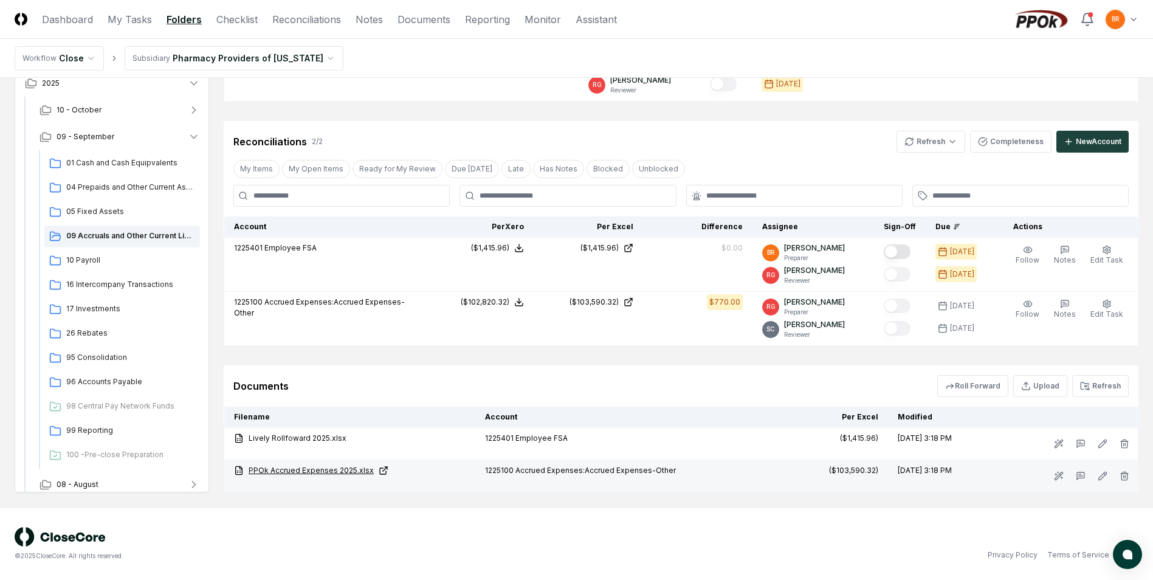
click at [322, 471] on link "PPOk Accrued Expenses 2025.xlsx" at bounding box center [350, 470] width 232 height 11
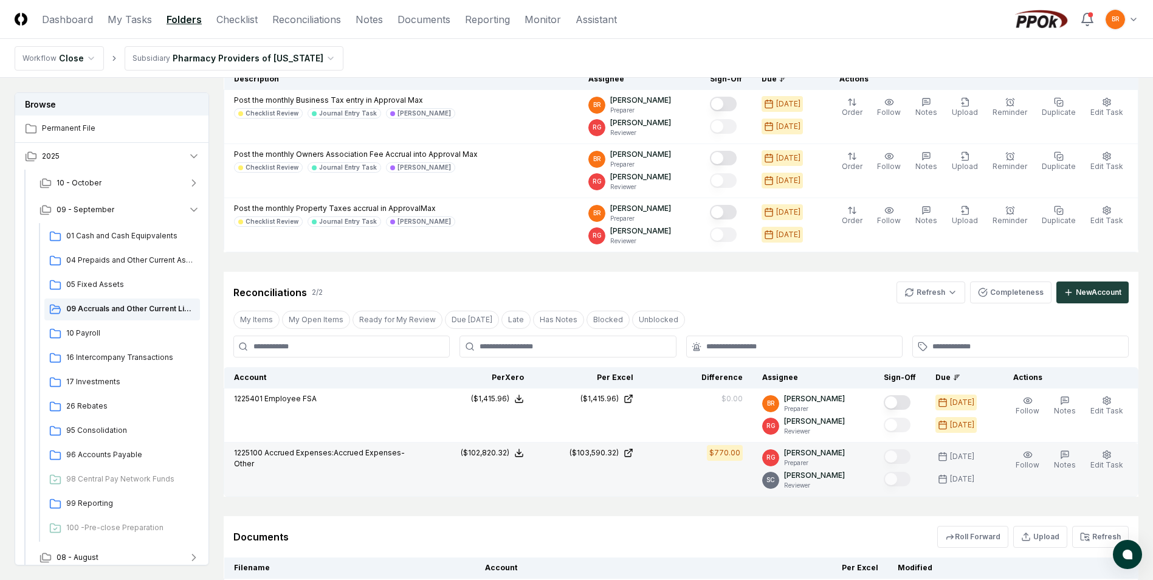
scroll to position [107, 0]
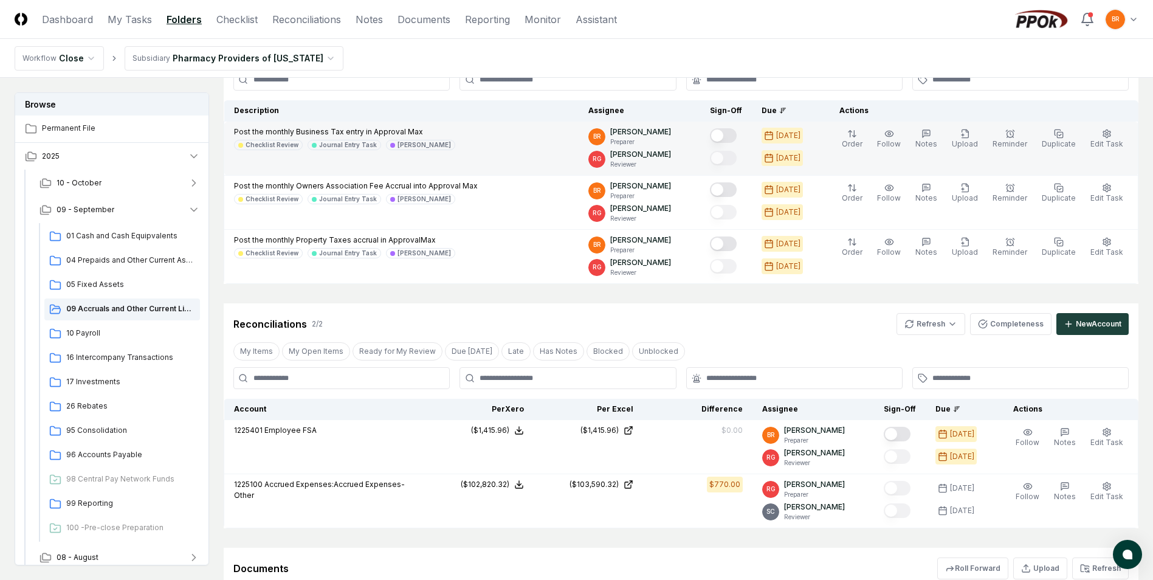
click at [732, 136] on button "Mark complete" at bounding box center [723, 135] width 27 height 15
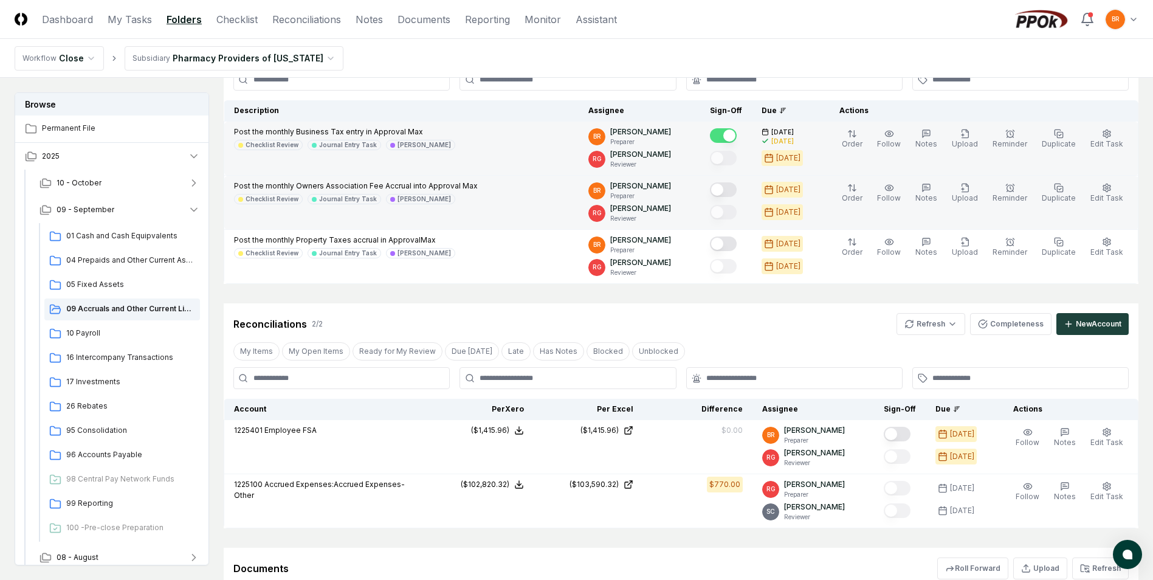
click at [728, 191] on button "Mark complete" at bounding box center [723, 189] width 27 height 15
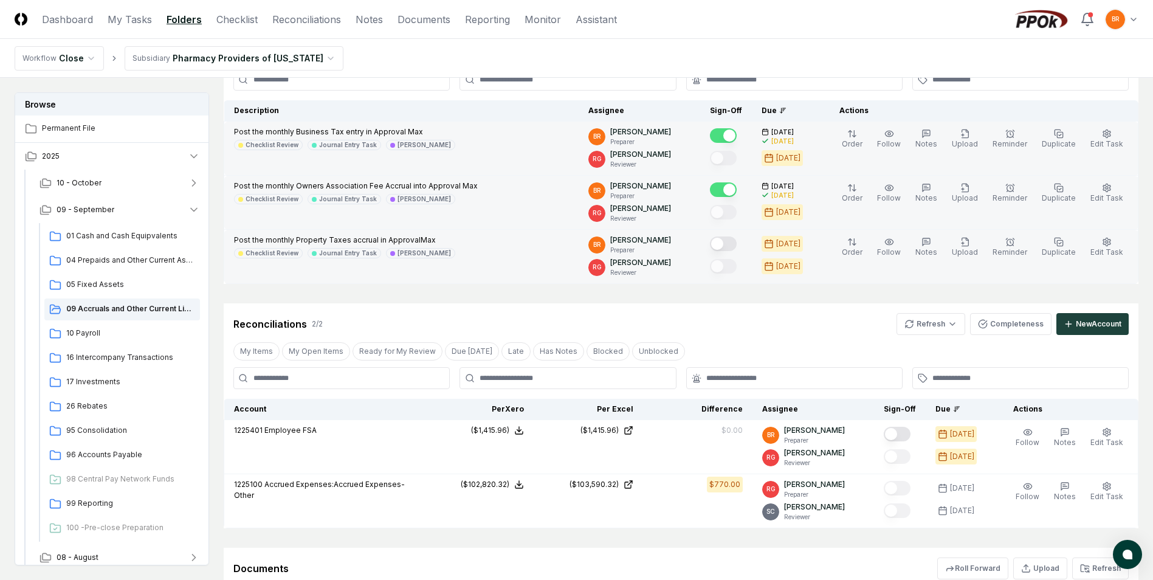
click at [733, 244] on button "Mark complete" at bounding box center [723, 243] width 27 height 15
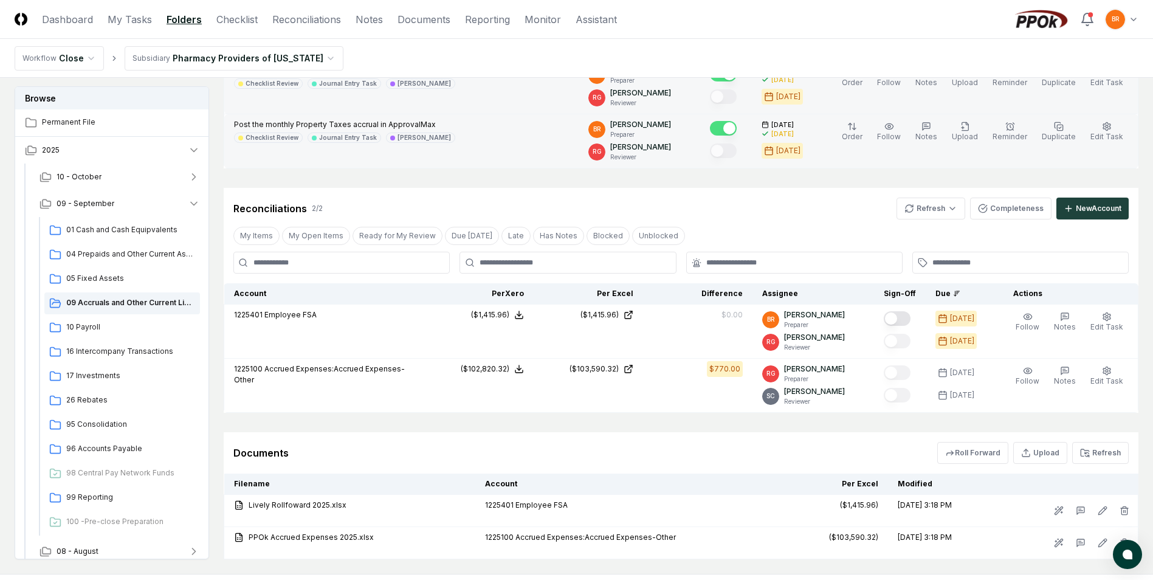
scroll to position [229, 0]
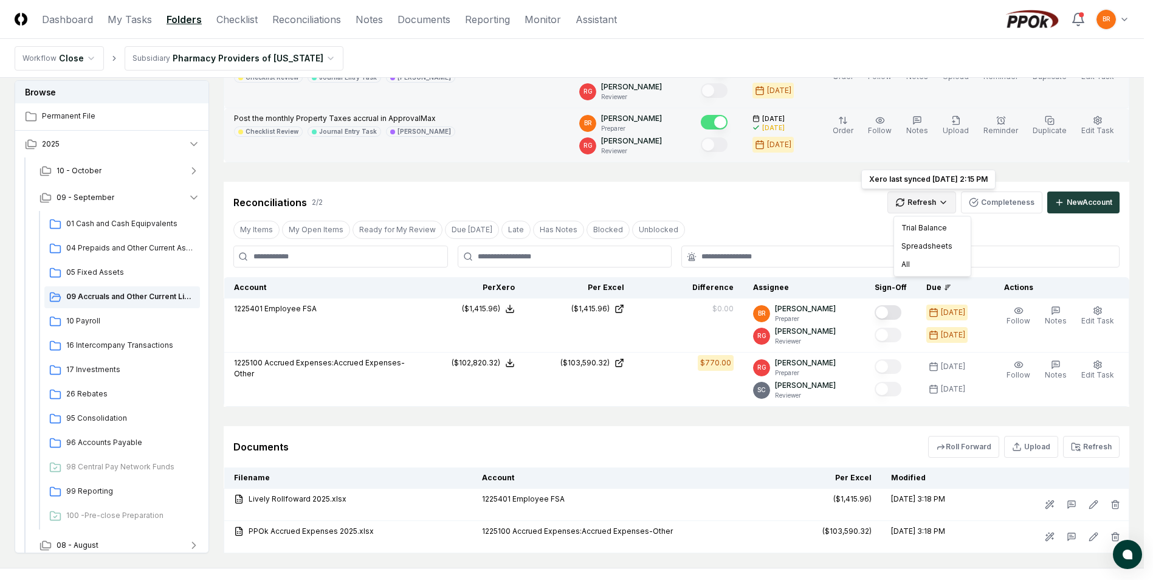
click at [951, 203] on html "CloseCore Dashboard My Tasks Folders Checklist Reconciliations Notes Documents …" at bounding box center [576, 205] width 1153 height 869
click at [933, 266] on div "All" at bounding box center [933, 264] width 72 height 18
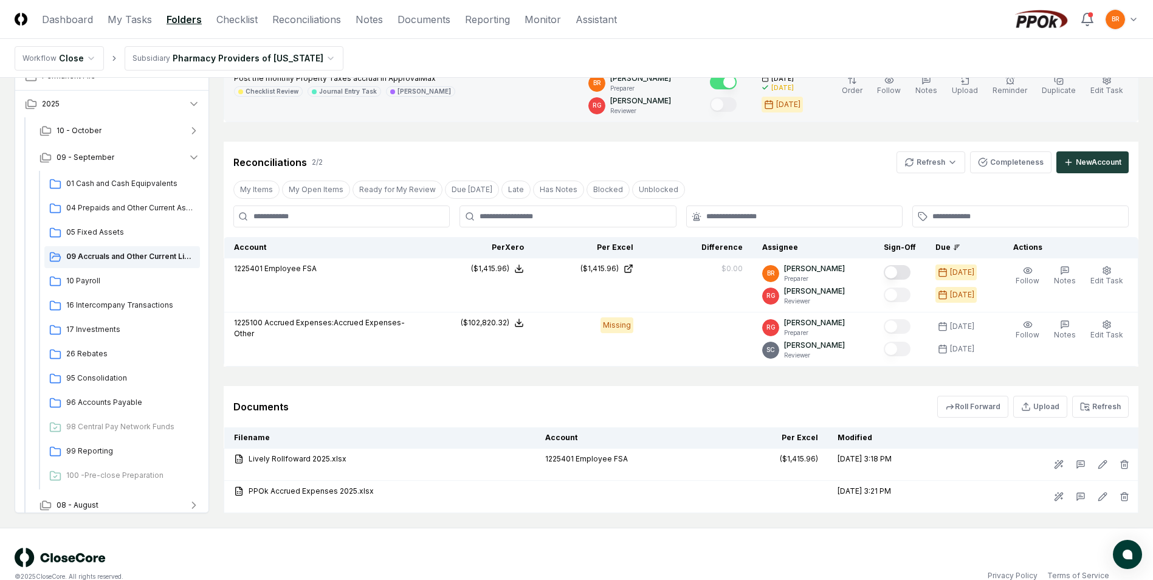
scroll to position [289, 0]
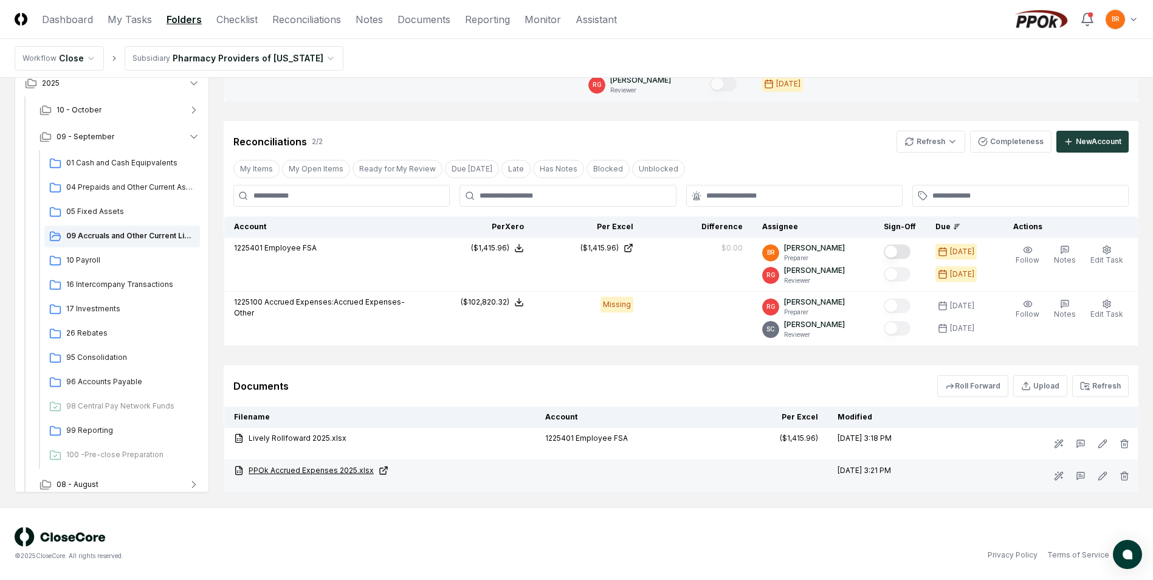
click at [331, 468] on link "PPOk Accrued Expenses 2025.xlsx" at bounding box center [380, 470] width 292 height 11
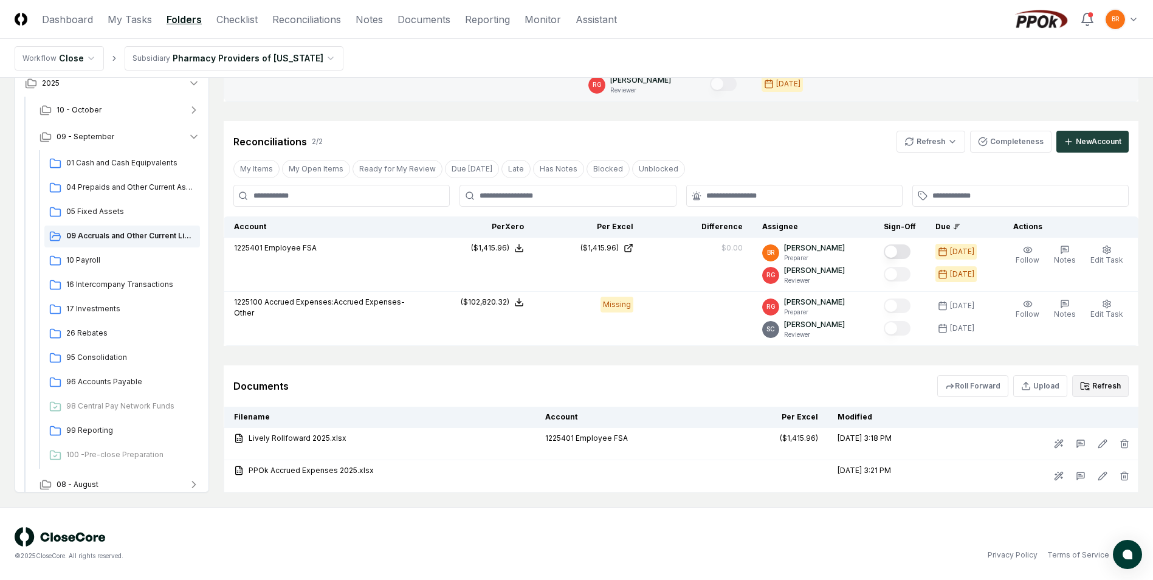
click at [1109, 389] on button "Refresh" at bounding box center [1100, 386] width 57 height 22
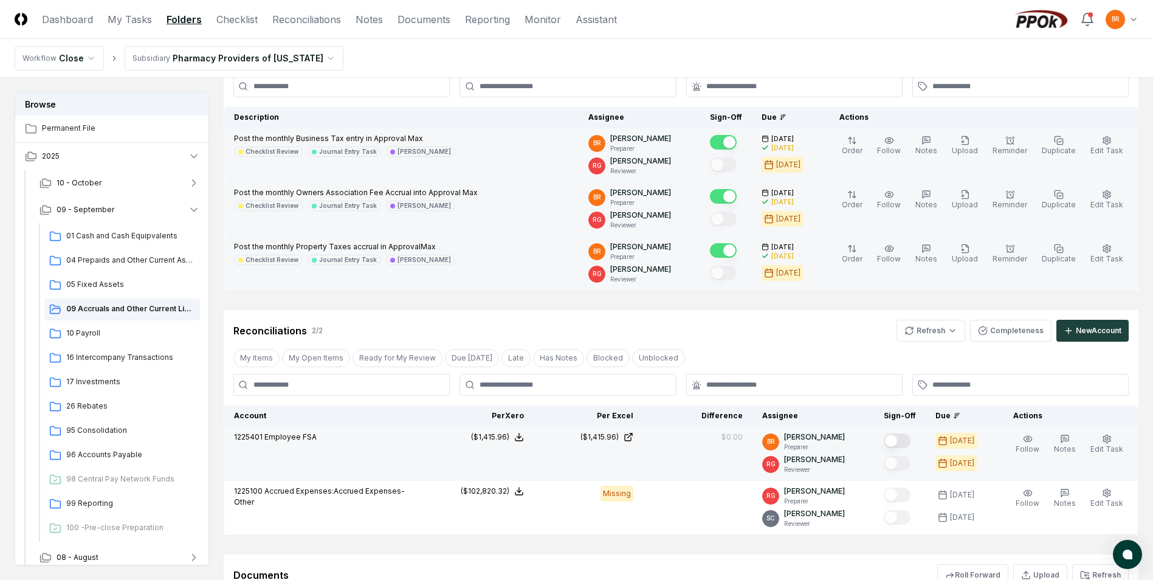
scroll to position [122, 0]
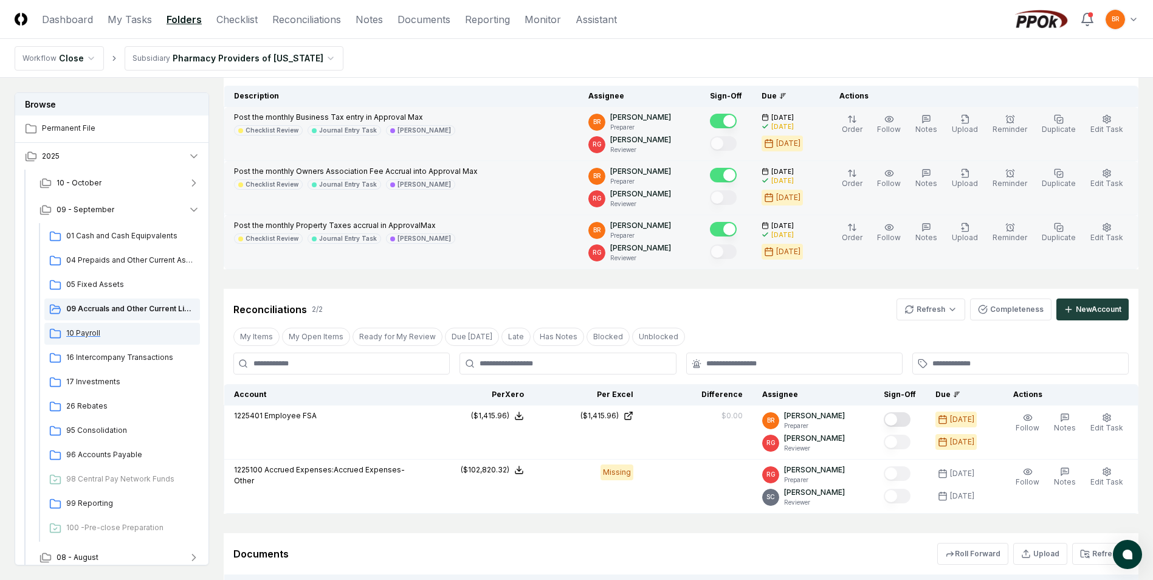
click at [92, 329] on span "10 Payroll" at bounding box center [130, 333] width 129 height 11
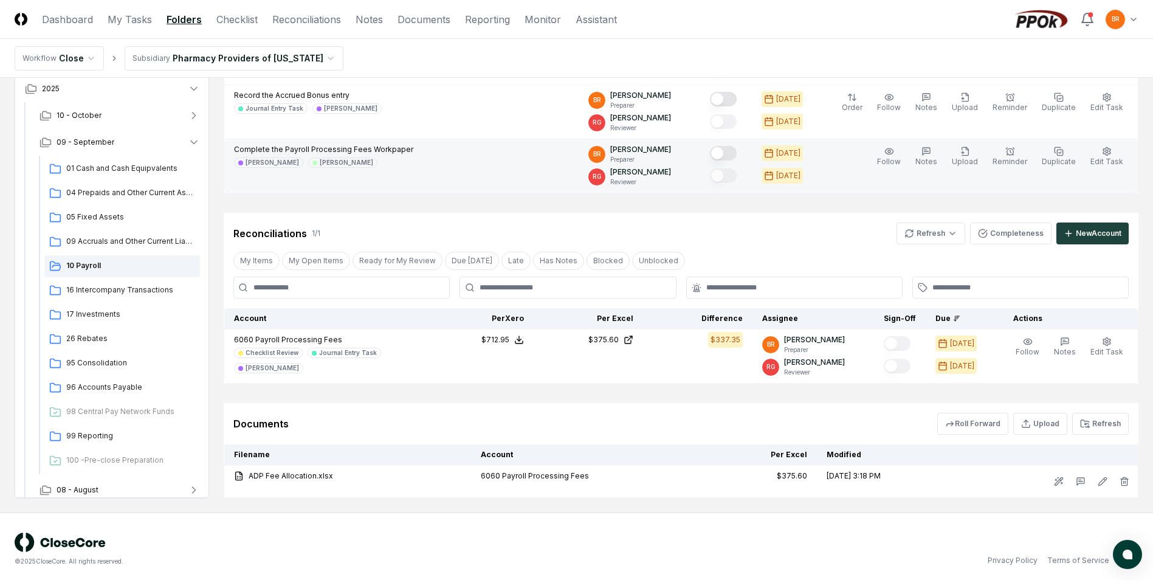
scroll to position [365, 0]
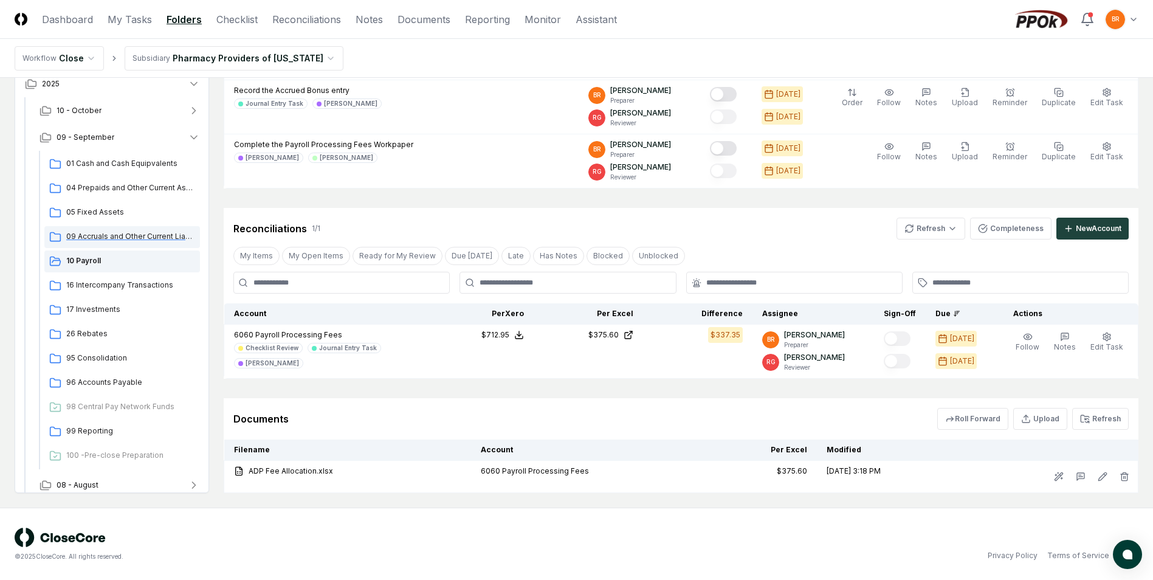
click at [123, 235] on span "09 Accruals and Other Current Liabilities" at bounding box center [130, 236] width 129 height 11
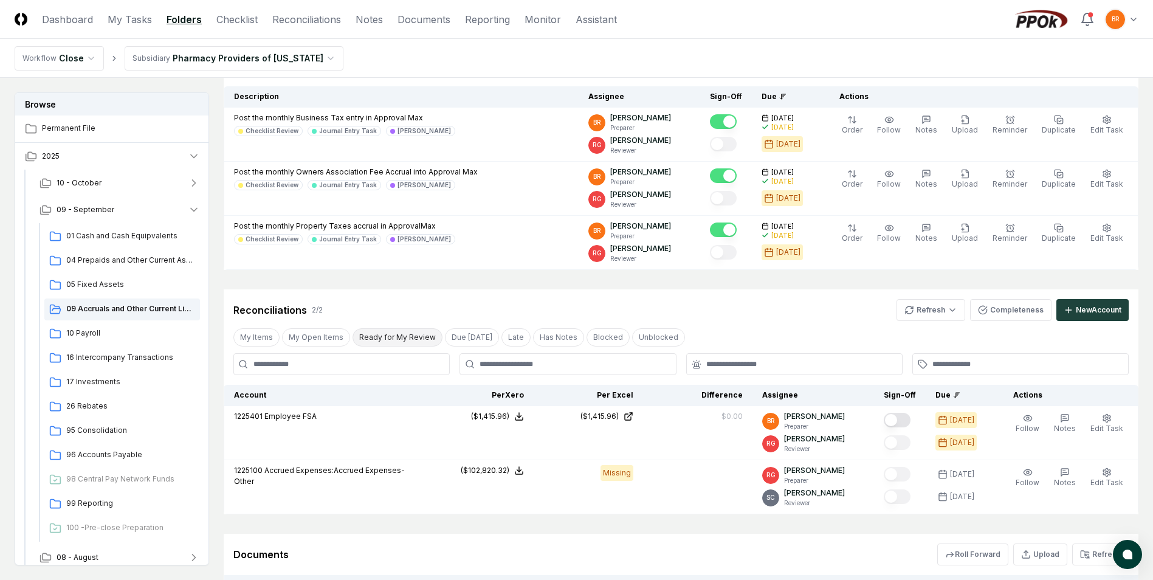
scroll to position [122, 0]
click at [78, 331] on span "10 Payroll" at bounding box center [130, 333] width 129 height 11
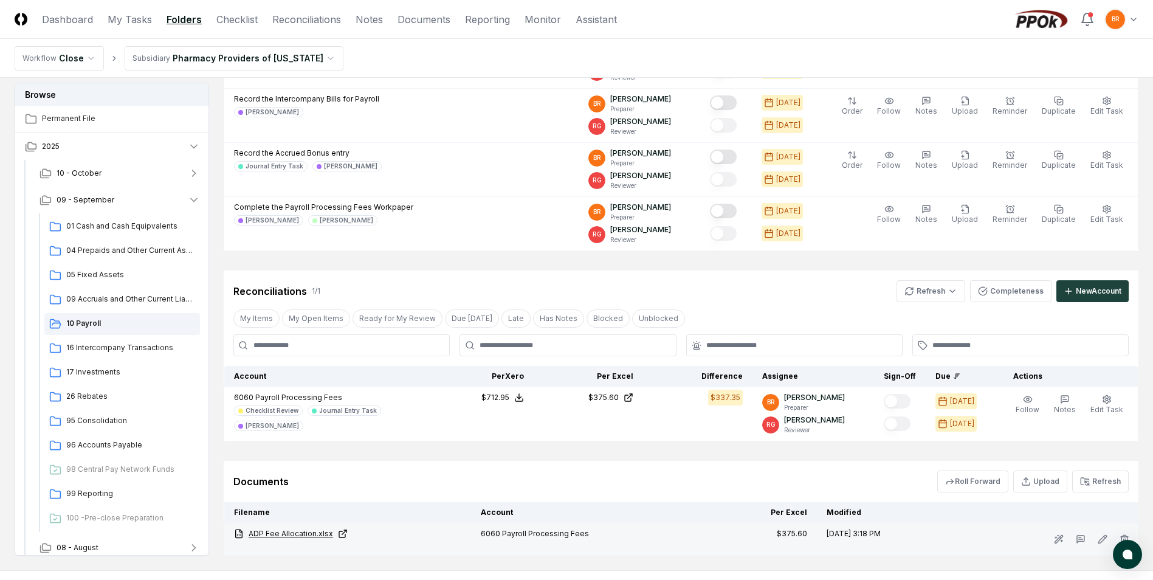
scroll to position [304, 0]
click at [297, 531] on link "ADP Fee Allocation.xlsx" at bounding box center [347, 531] width 227 height 11
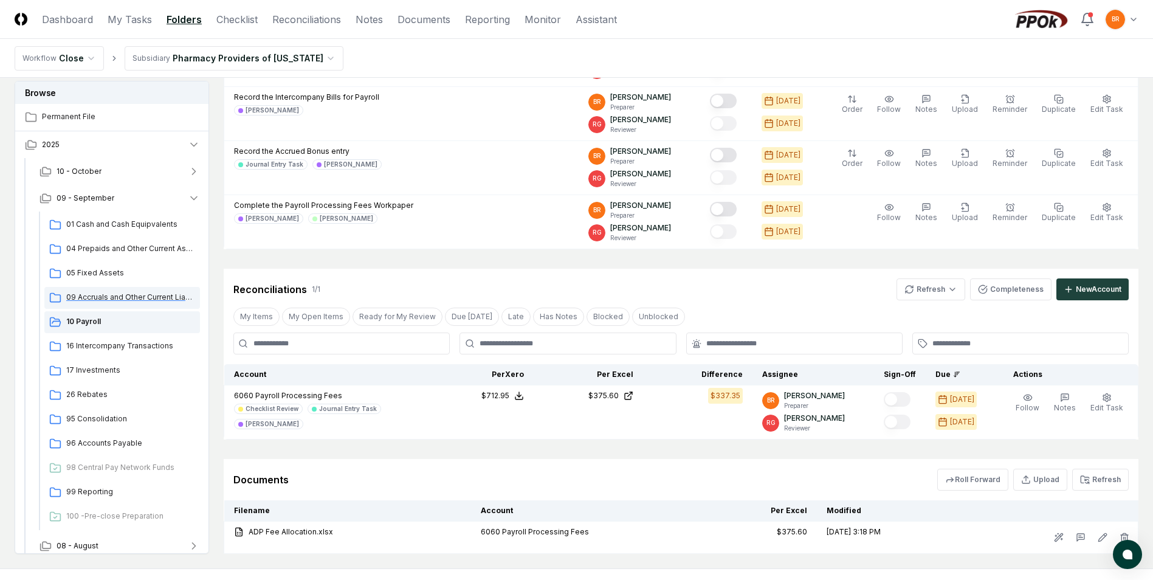
click at [126, 297] on span "09 Accruals and Other Current Liabilities" at bounding box center [130, 297] width 129 height 11
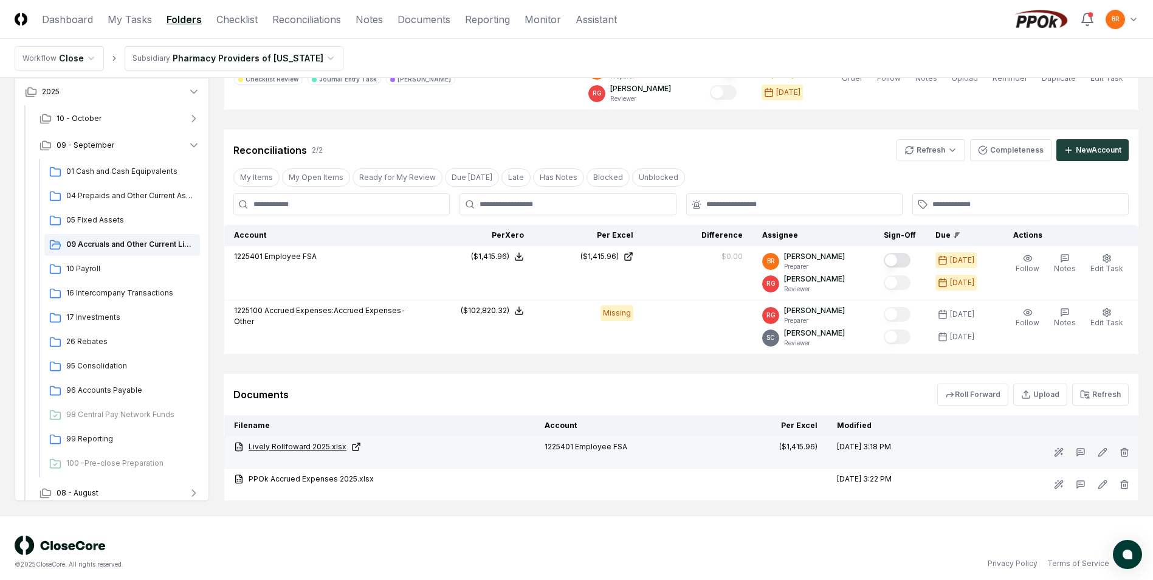
scroll to position [289, 0]
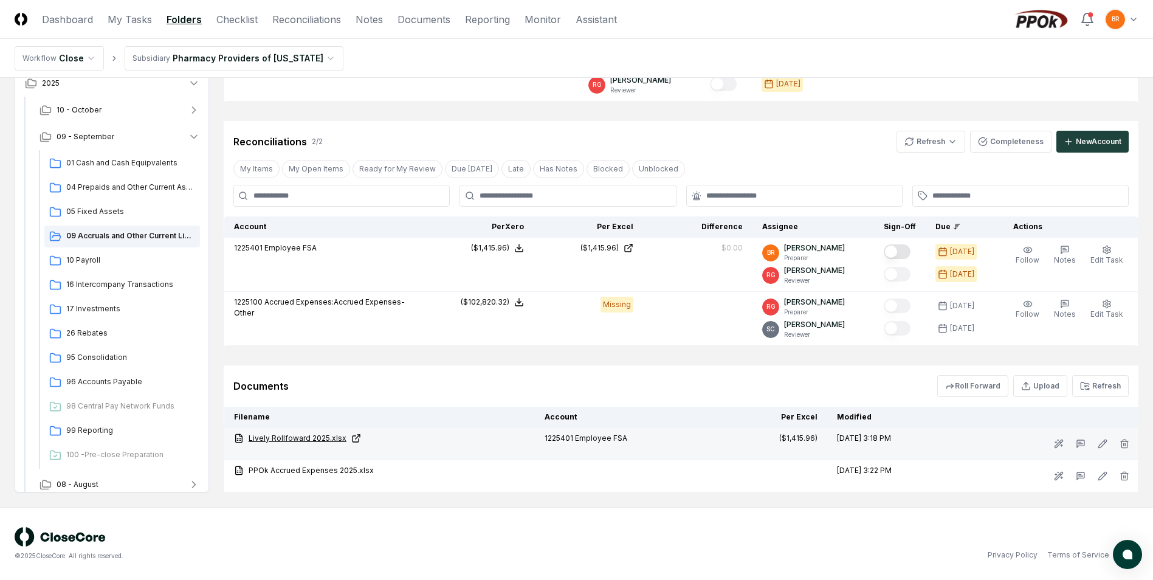
click at [284, 438] on link "Lively Rollfoward 2025.xlsx" at bounding box center [379, 438] width 291 height 11
click at [196, 137] on icon "button" at bounding box center [194, 137] width 12 height 12
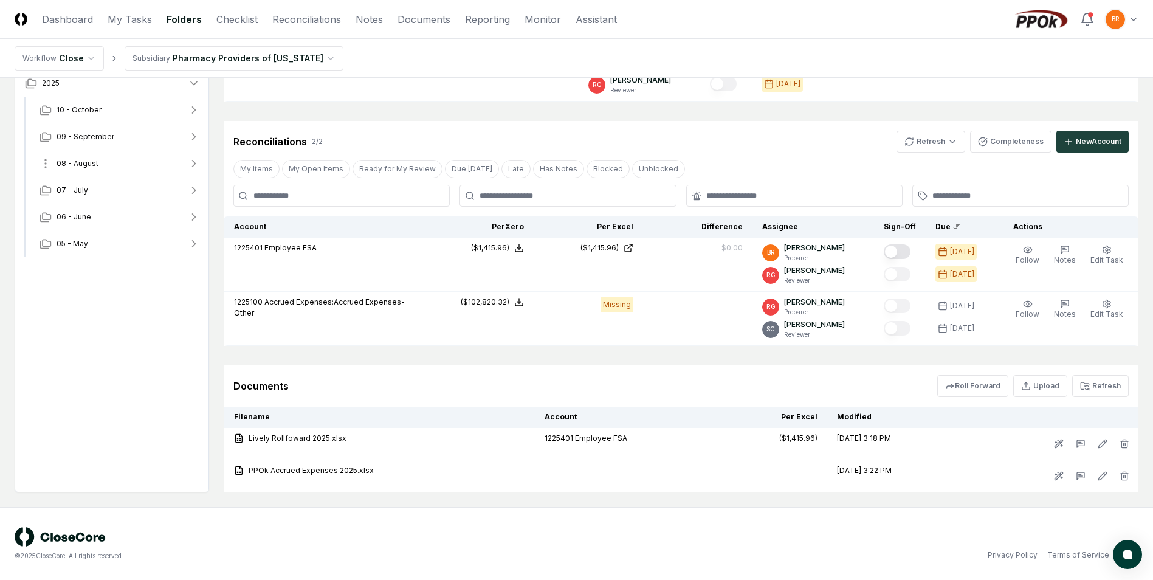
click at [193, 166] on icon "button" at bounding box center [194, 163] width 3 height 6
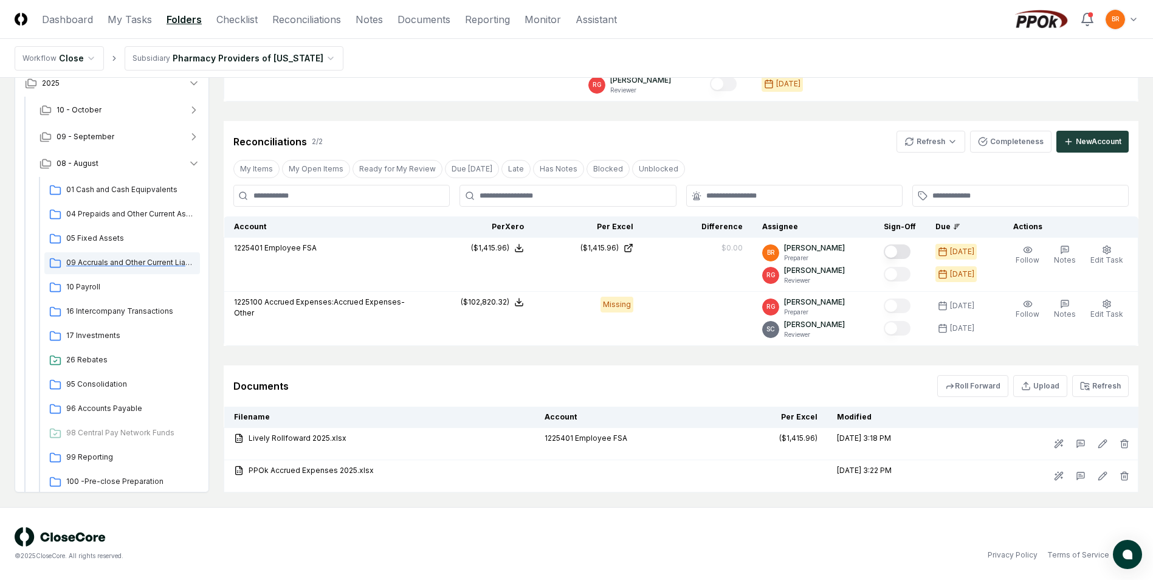
click at [146, 263] on span "09 Accruals and Other Current Liabilities" at bounding box center [130, 262] width 129 height 11
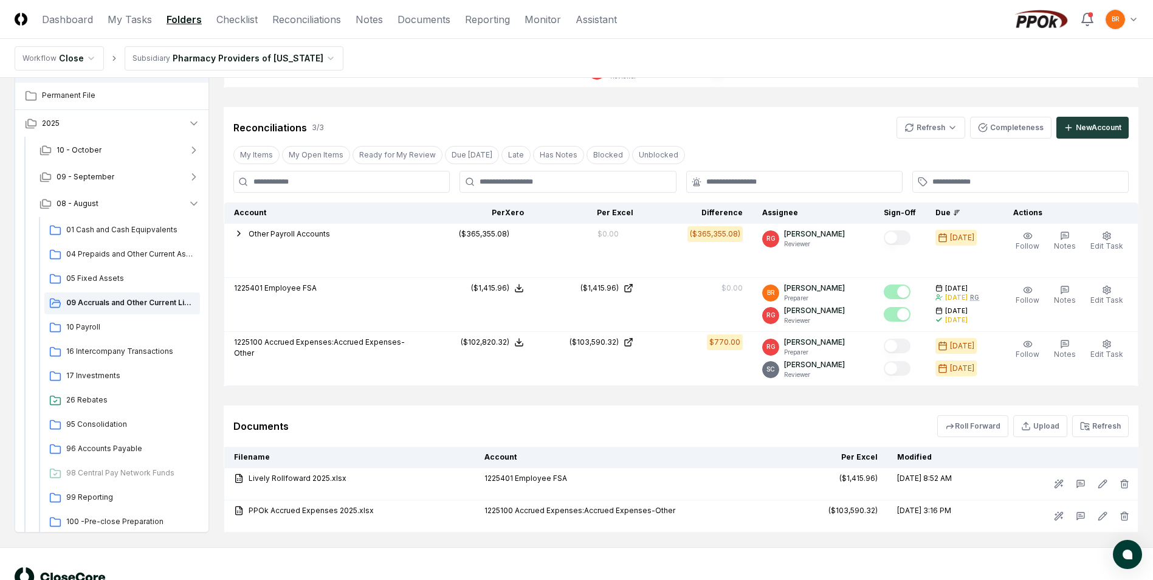
scroll to position [304, 0]
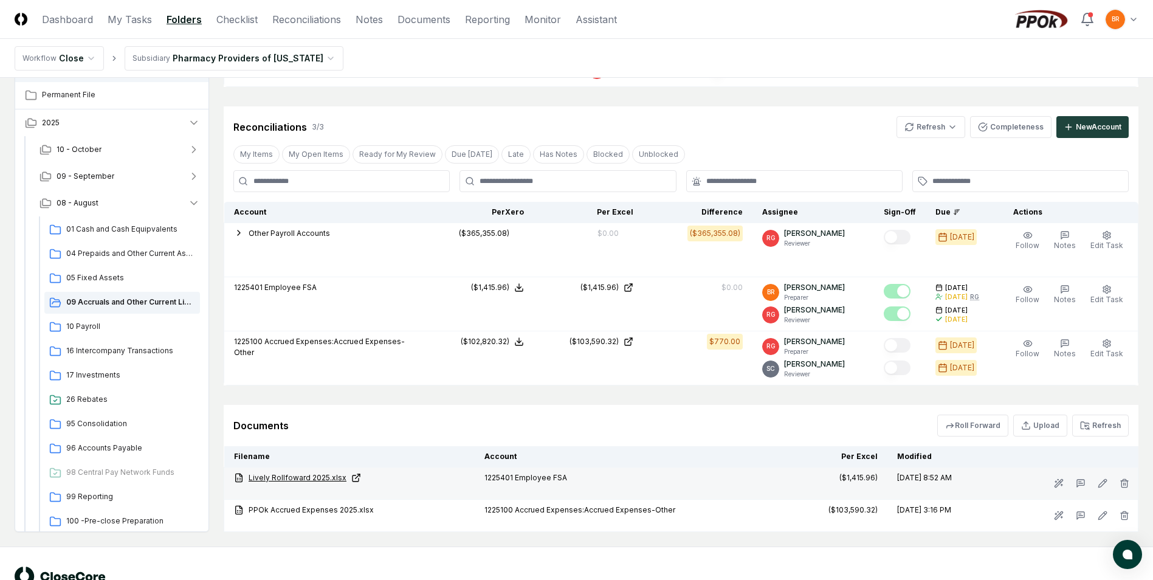
click at [291, 478] on link "Lively Rollfoward 2025.xlsx" at bounding box center [349, 477] width 231 height 11
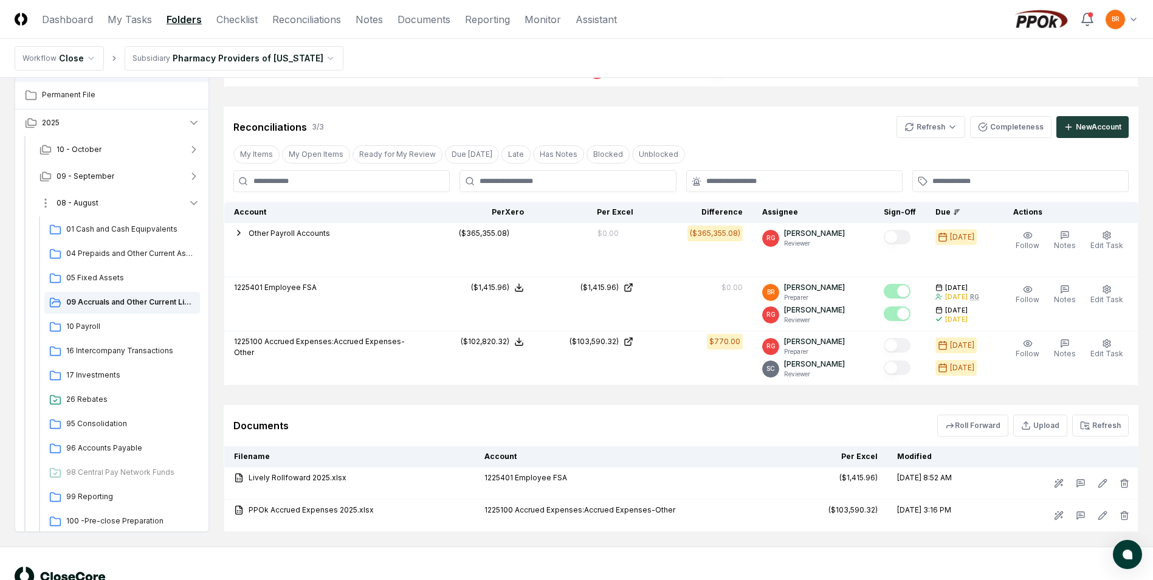
click at [193, 204] on icon "button" at bounding box center [194, 203] width 6 height 3
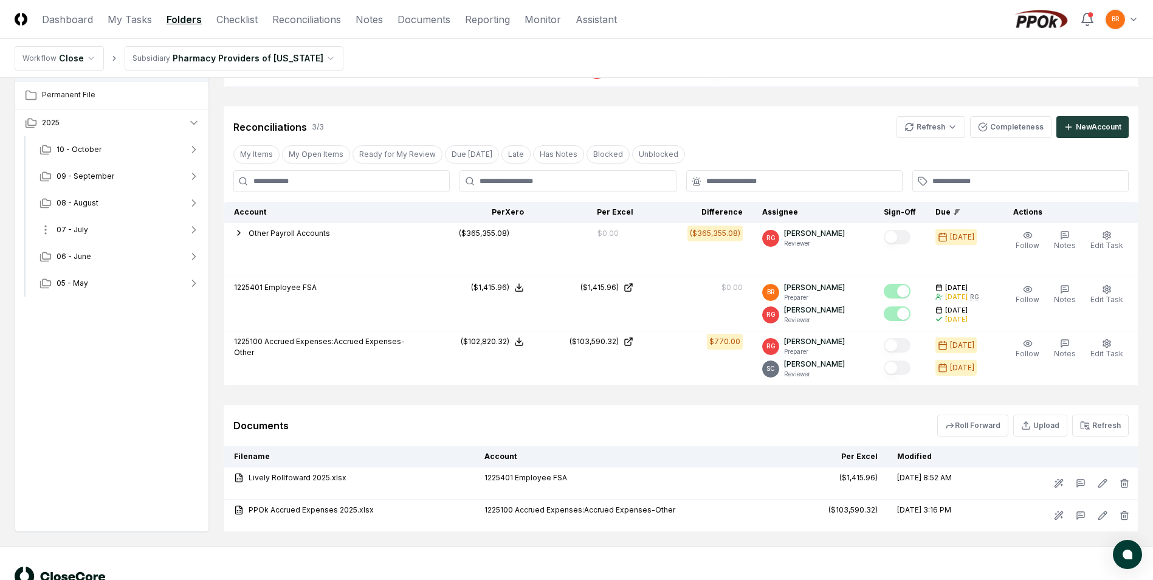
click at [194, 228] on icon "button" at bounding box center [194, 230] width 3 height 6
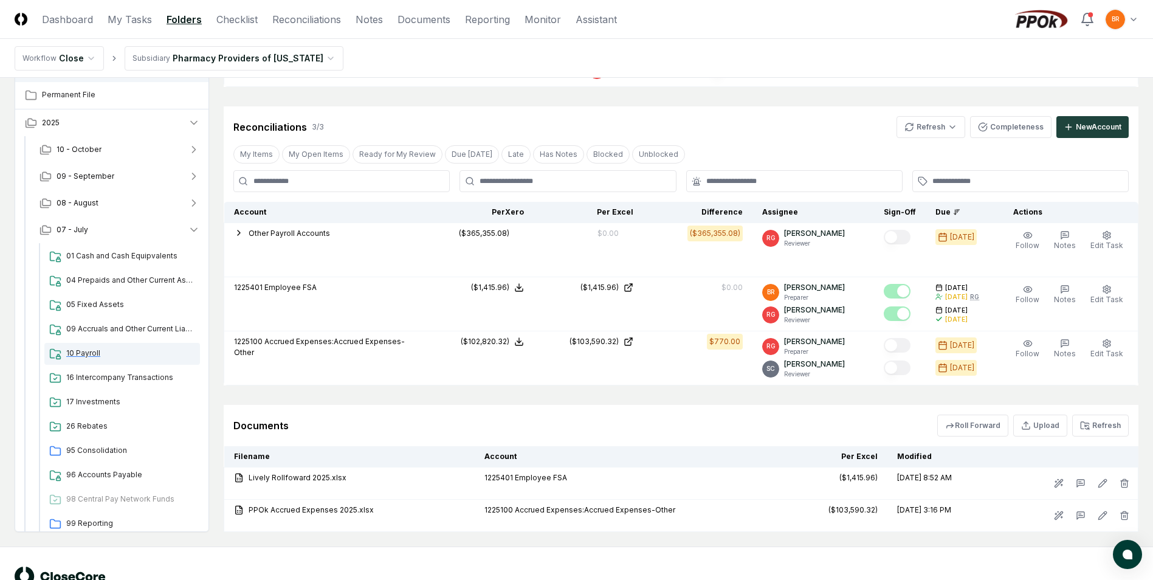
click at [95, 354] on span "10 Payroll" at bounding box center [130, 353] width 129 height 11
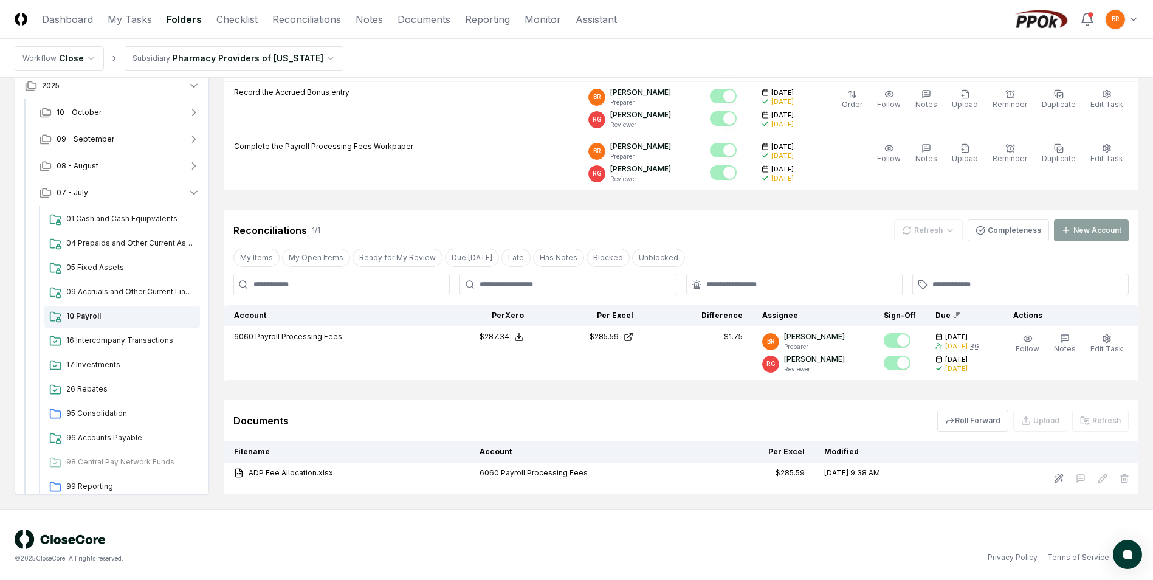
scroll to position [427, 0]
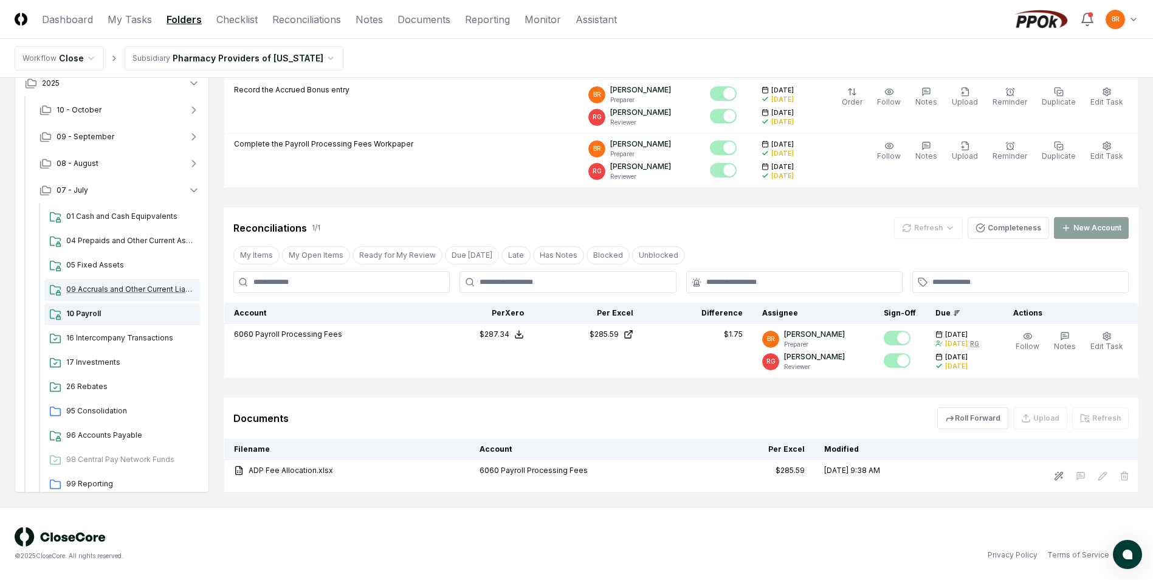
click at [113, 289] on span "09 Accruals and Other Current Liabilities" at bounding box center [130, 289] width 129 height 11
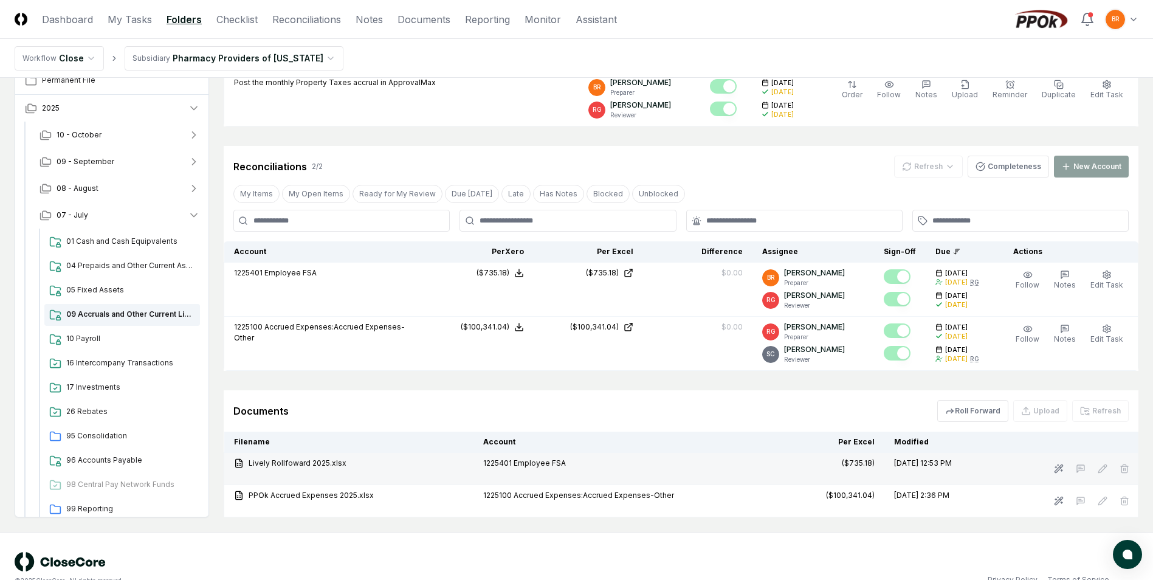
scroll to position [351, 0]
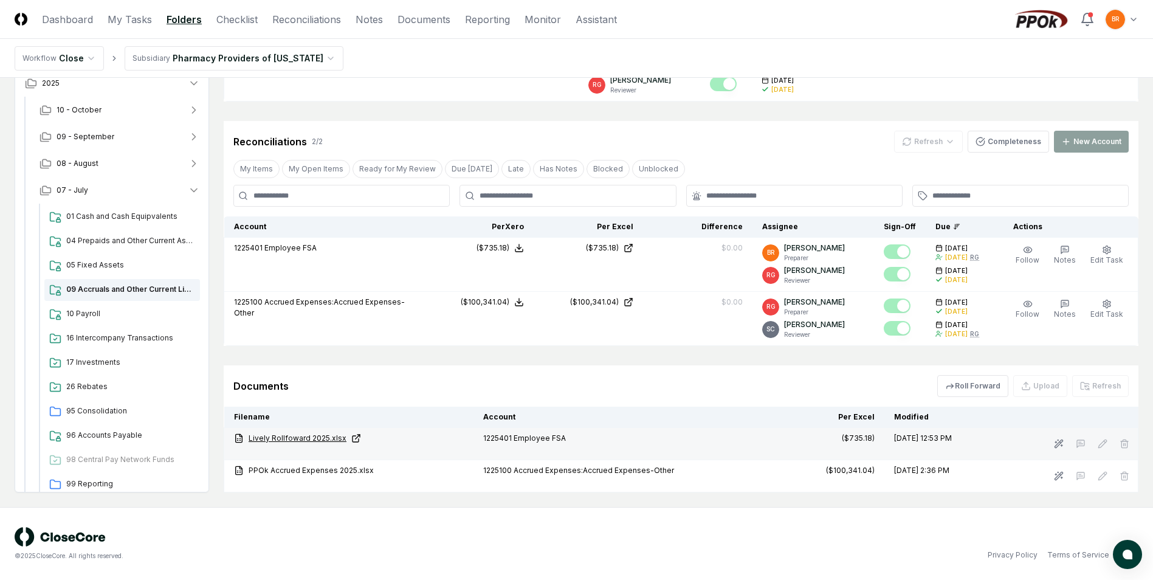
click at [290, 436] on link "Lively Rollfoward 2025.xlsx" at bounding box center [349, 438] width 230 height 11
